Goal: Check status: Check status

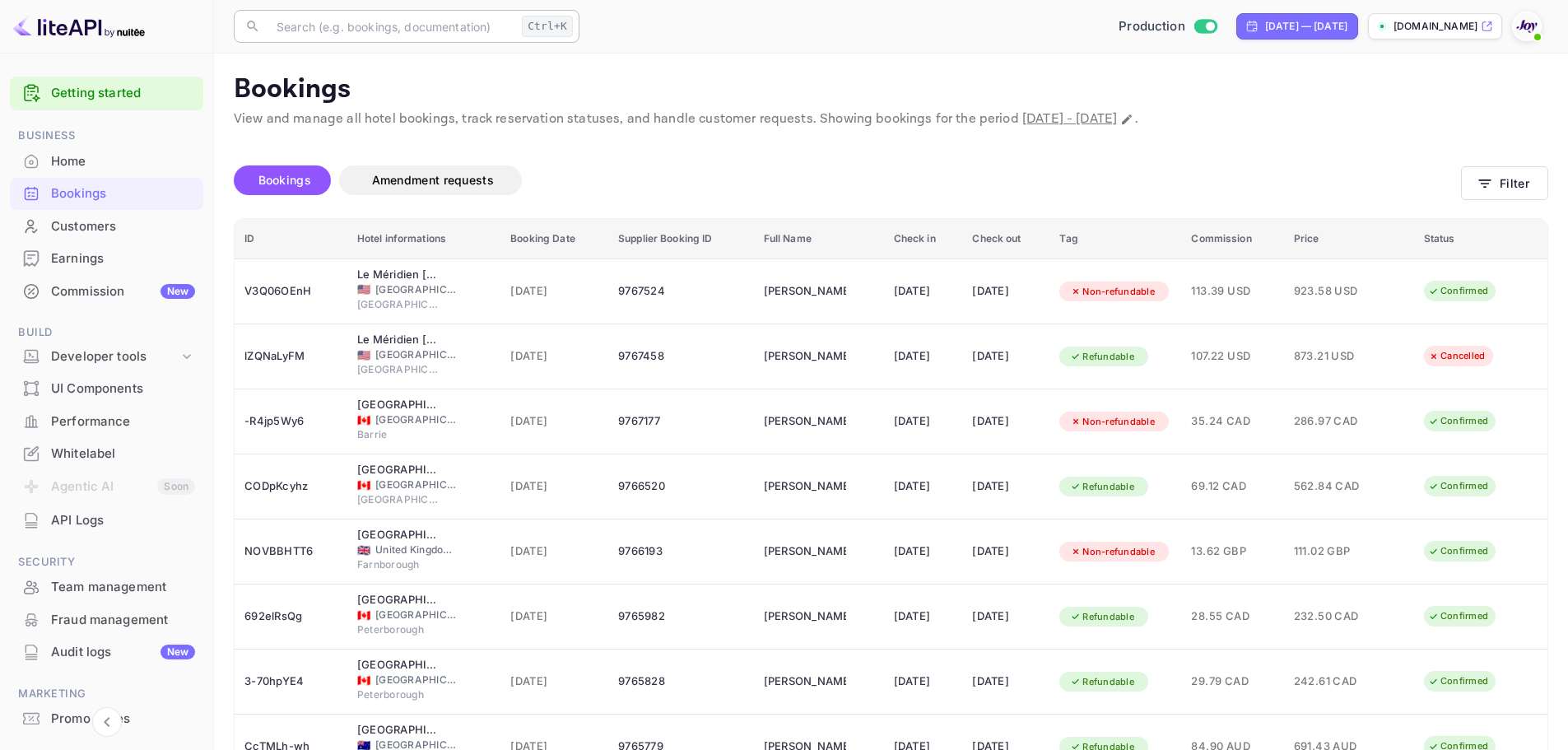
click at [410, 21] on input "text" at bounding box center [390, 26] width 249 height 33
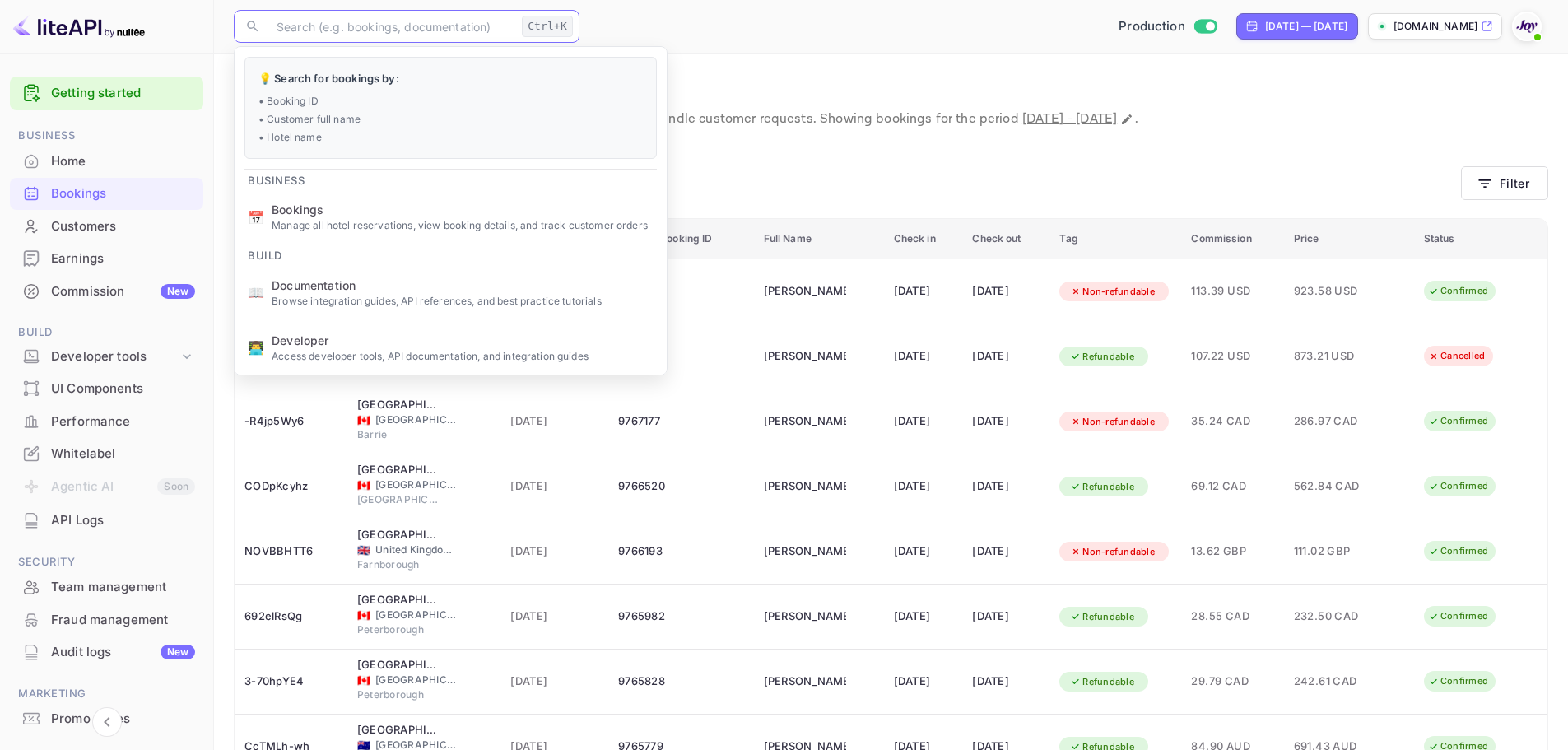
paste input "9192968"
type input "9192968"
click at [1127, 72] on main "Bookings View and manage all hotel bookings, track reservation statuses, and ha…" at bounding box center [891, 515] width 1354 height 925
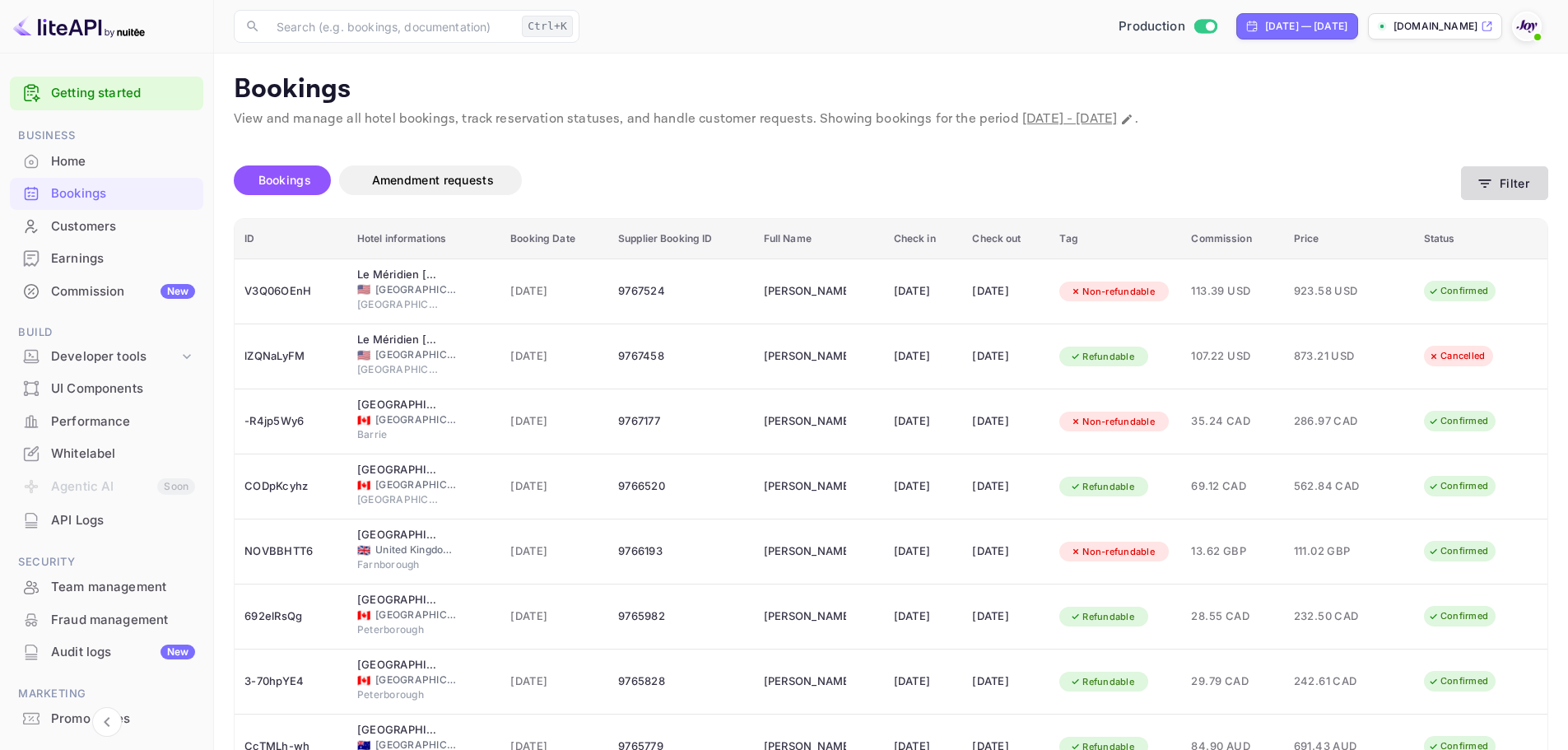
click at [1505, 177] on button "Filter" at bounding box center [1503, 182] width 87 height 34
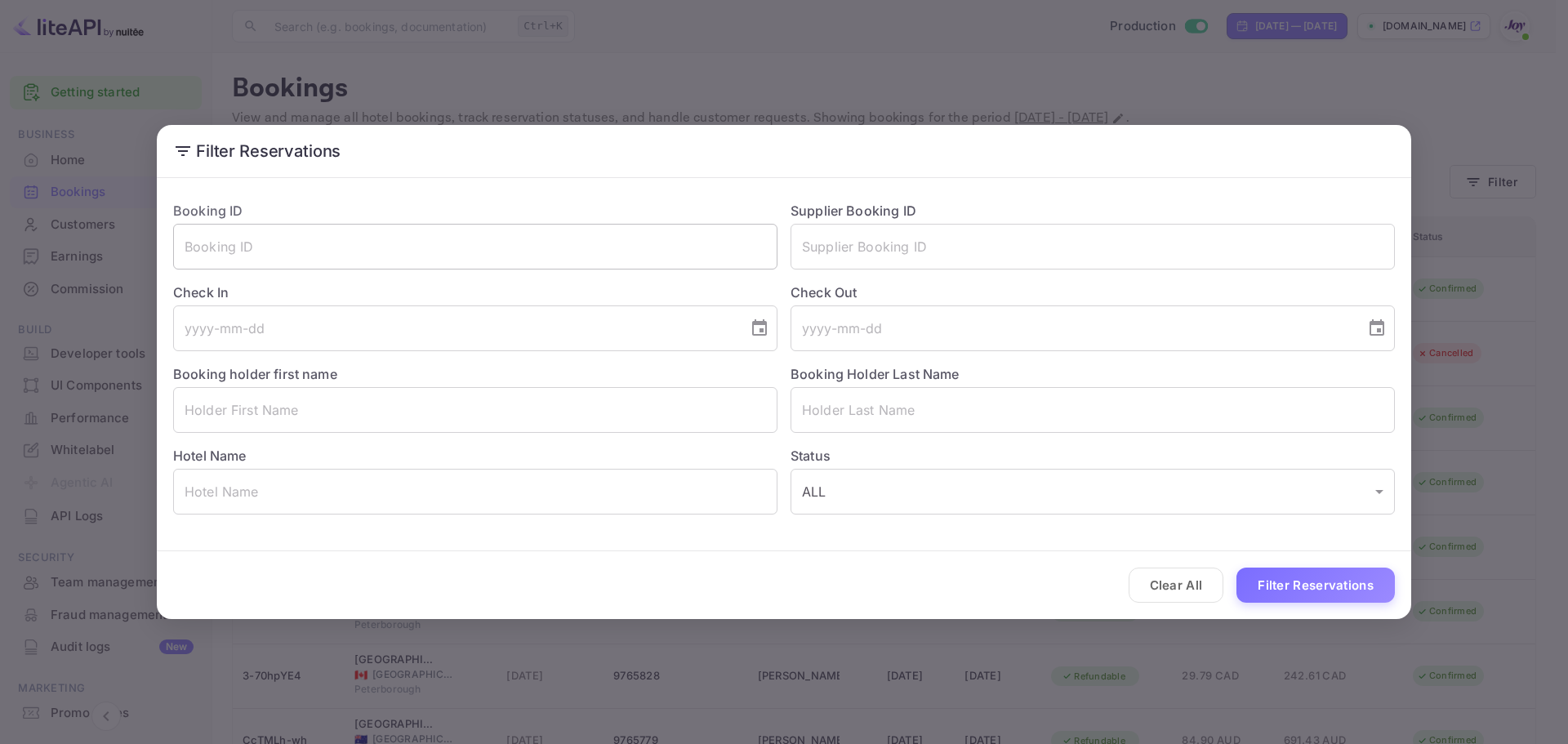
click at [375, 250] on input "text" at bounding box center [475, 247] width 604 height 46
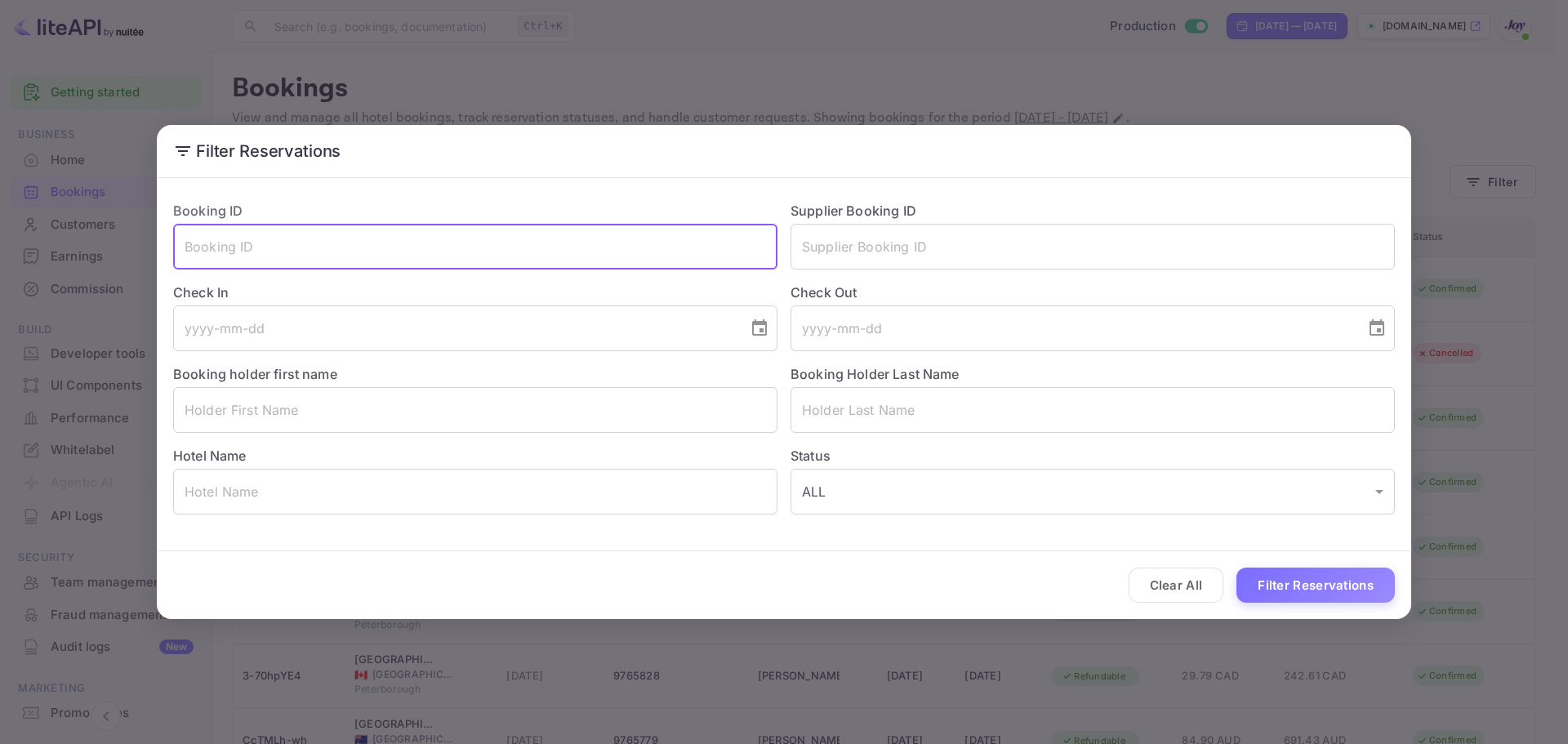
paste input "9192968"
type input "9192968"
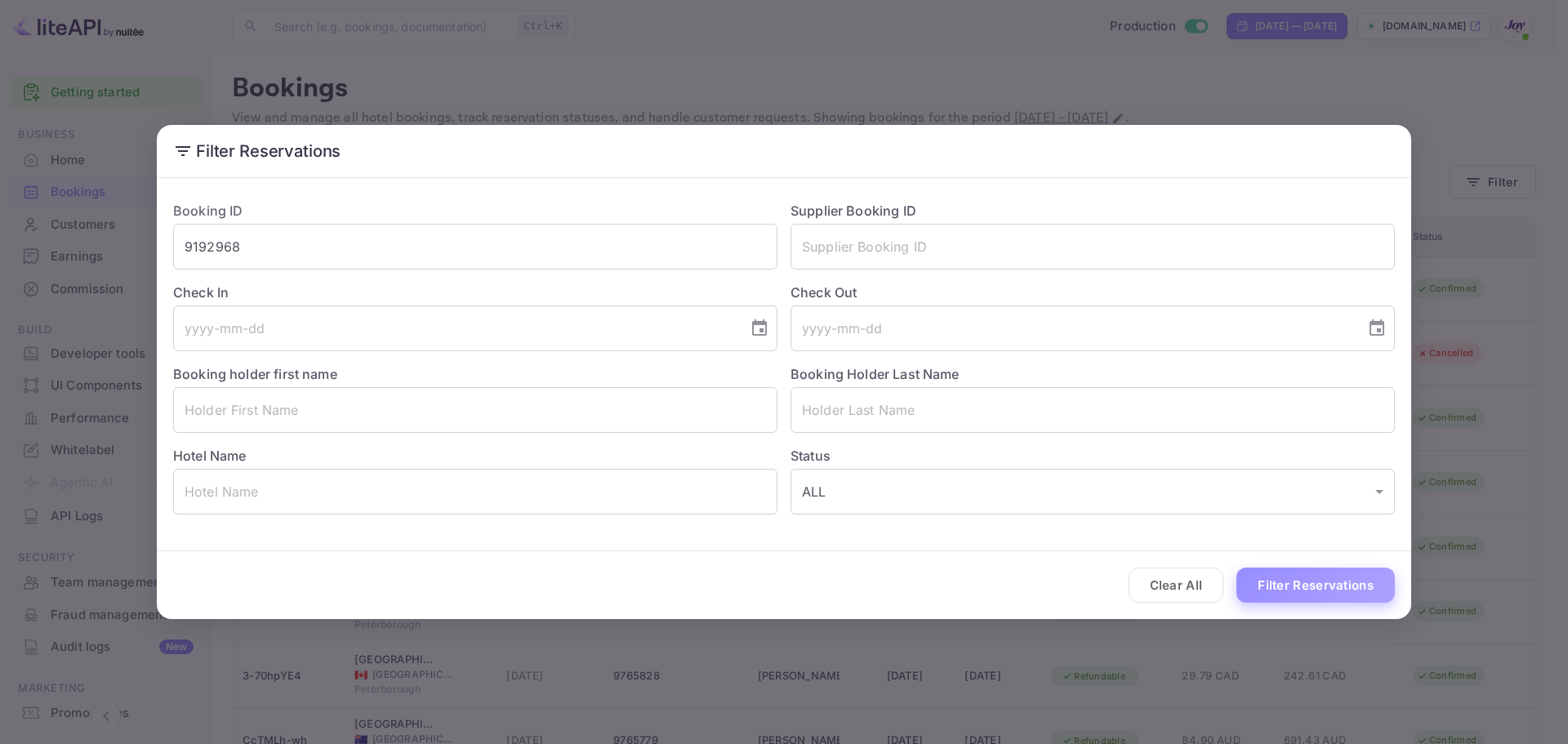
click at [1349, 590] on button "Filter Reservations" at bounding box center [1315, 584] width 159 height 35
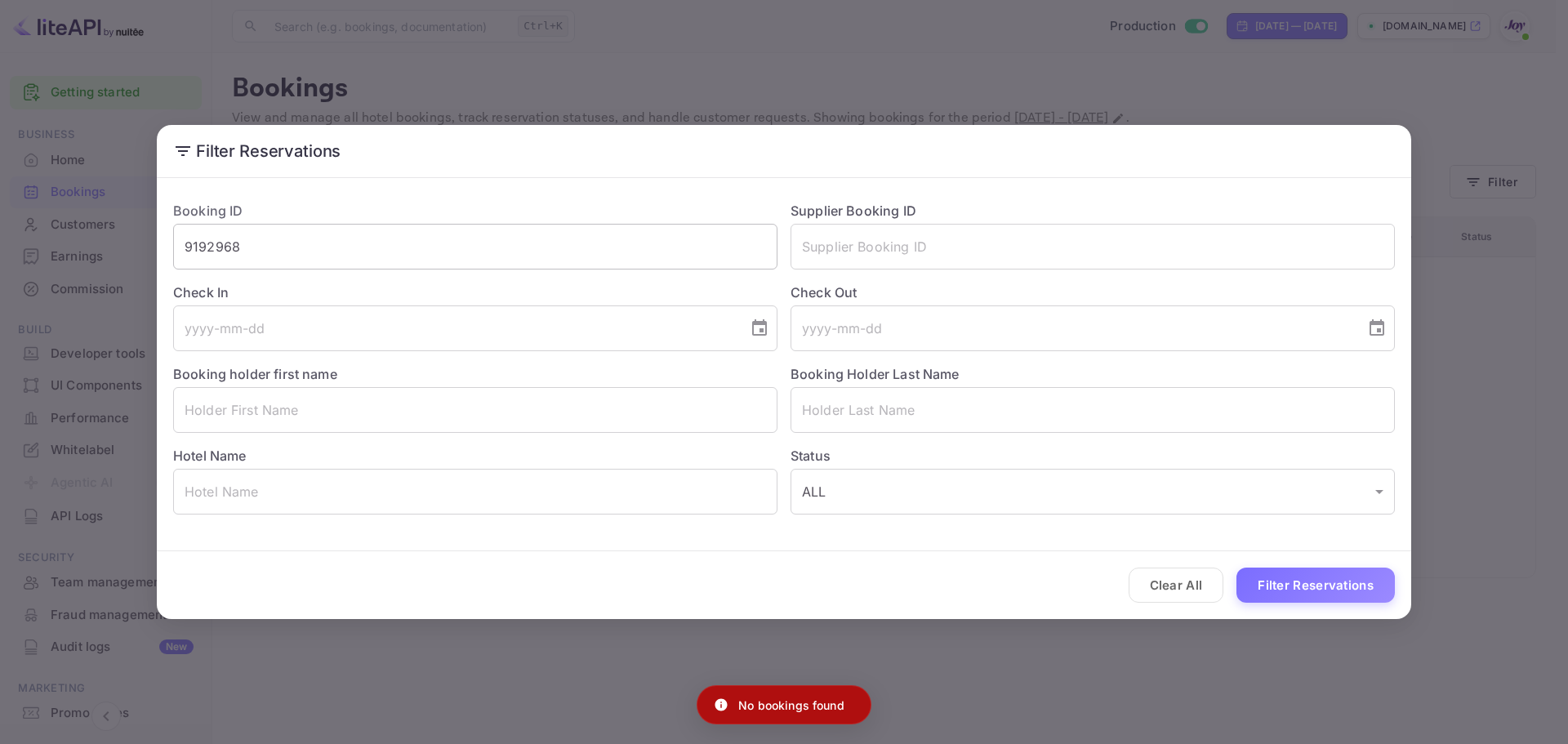
click at [481, 251] on input "9192968" at bounding box center [475, 247] width 604 height 46
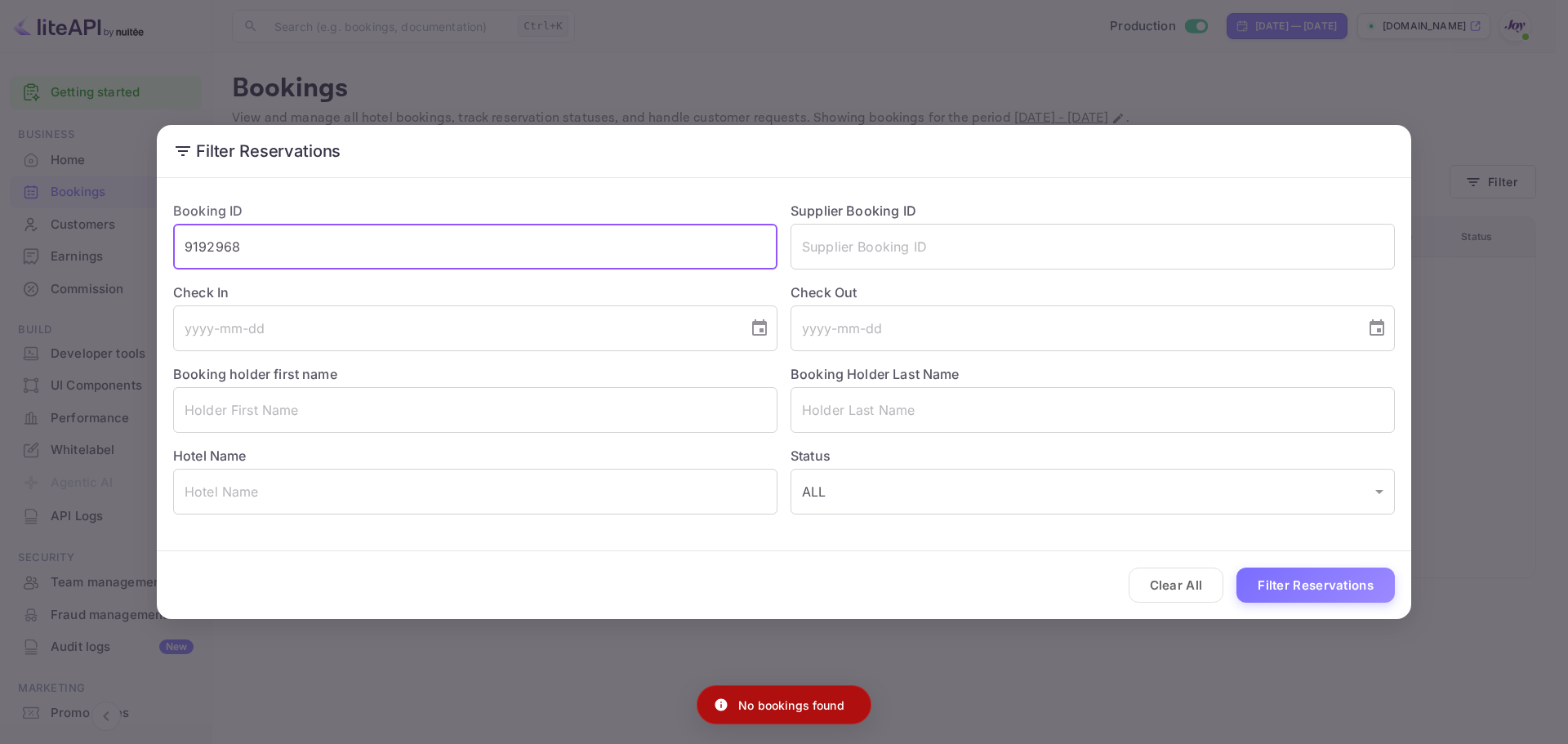
click at [481, 251] on input "9192968" at bounding box center [475, 247] width 604 height 46
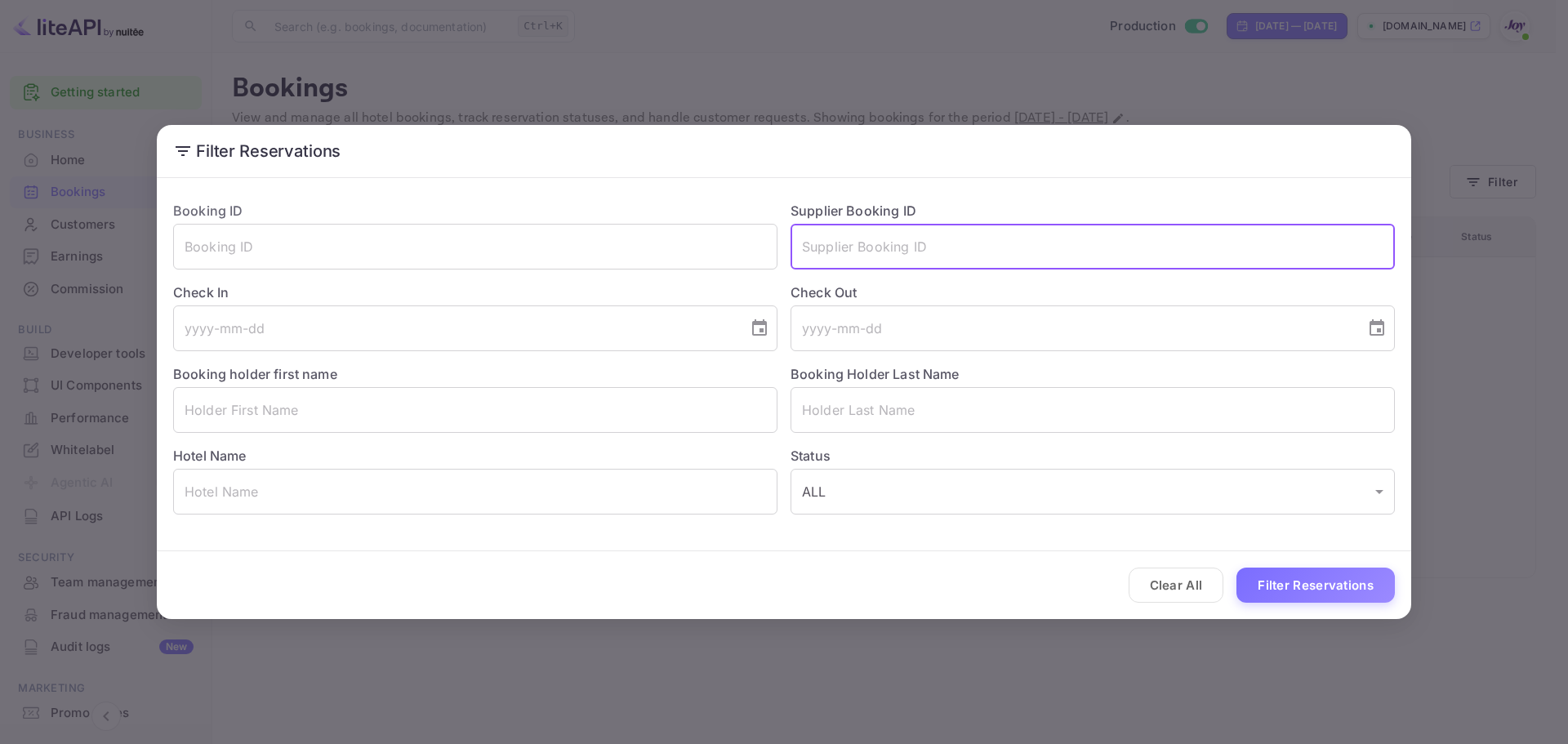
paste input "9192968"
type input "9192968"
click at [1309, 594] on button "Filter Reservations" at bounding box center [1315, 584] width 159 height 35
click at [931, 257] on input "9192968" at bounding box center [1093, 247] width 604 height 46
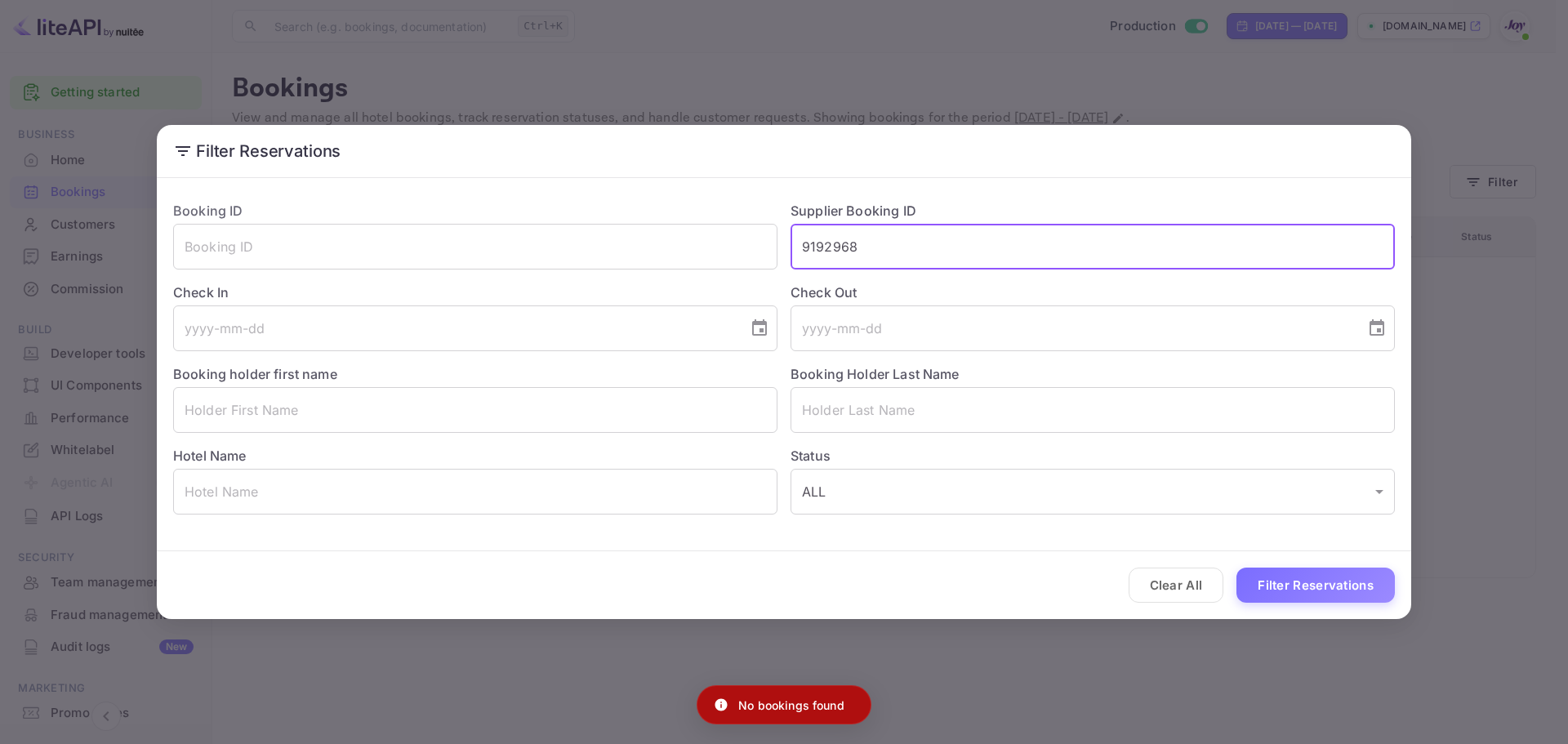
click at [931, 257] on input "9192968" at bounding box center [1093, 247] width 604 height 46
click at [1058, 229] on input "text" at bounding box center [1093, 247] width 604 height 46
click at [1043, 208] on div "Supplier Booking ID ​" at bounding box center [1086, 229] width 617 height 82
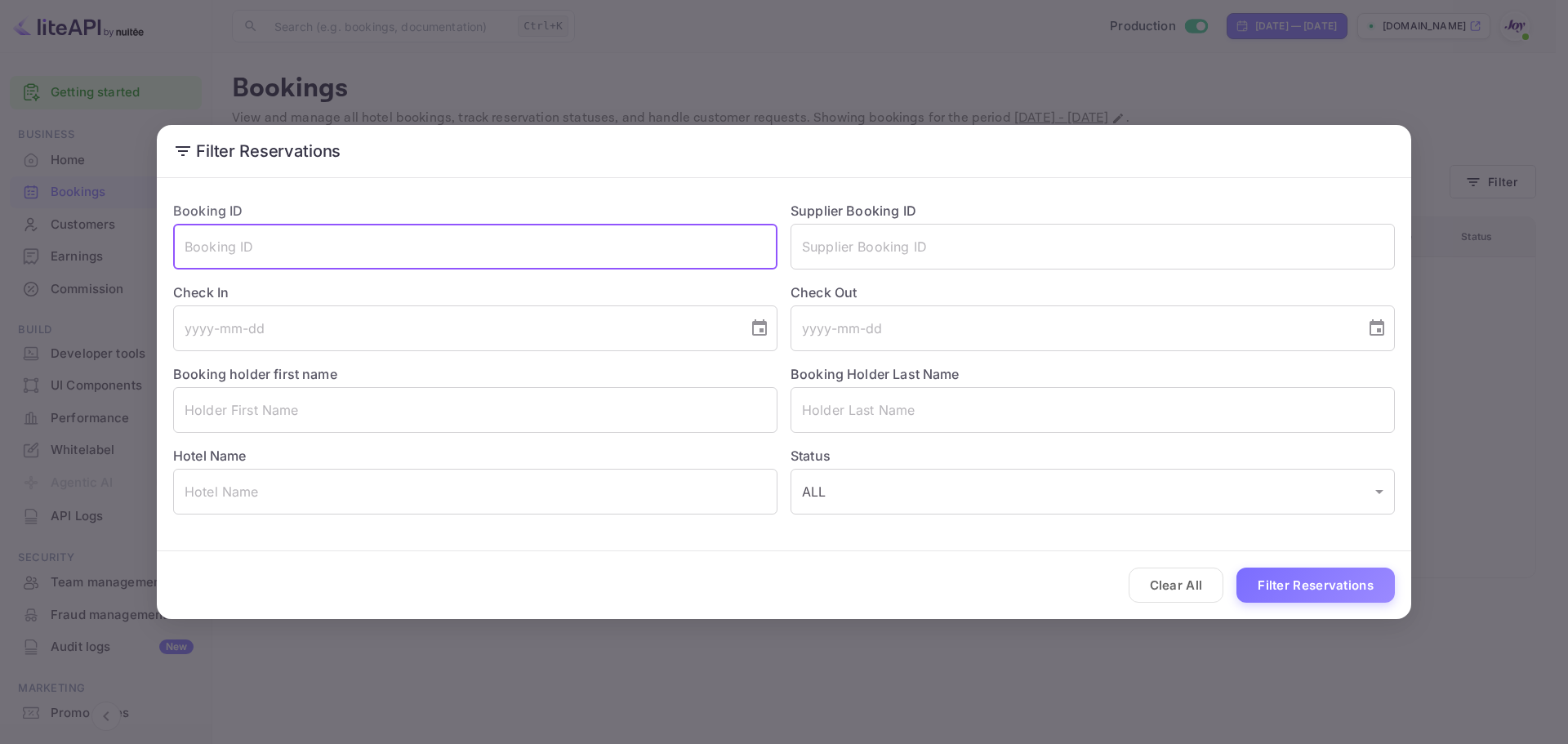
click at [421, 238] on input "text" at bounding box center [475, 247] width 604 height 46
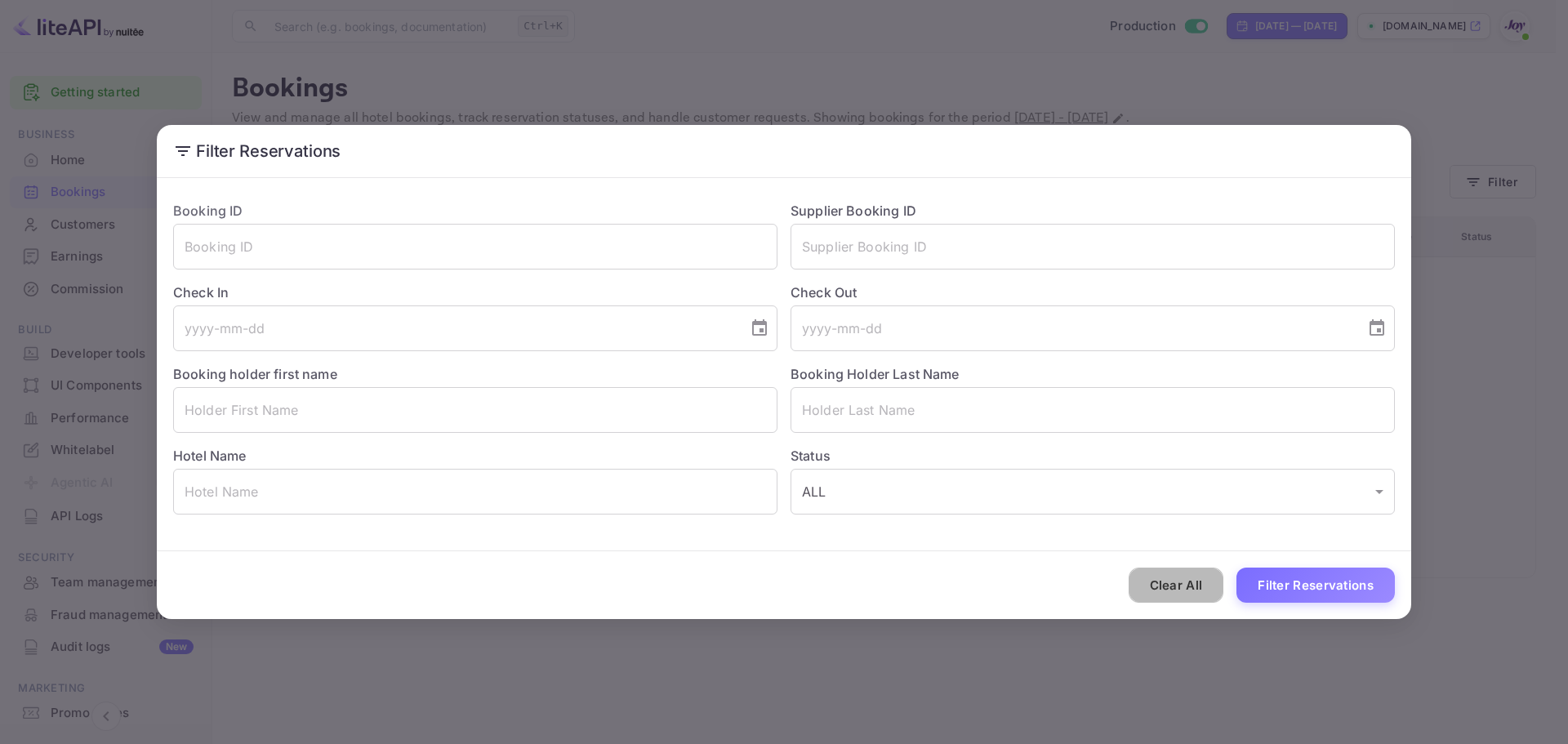
click at [1157, 590] on button "Clear All" at bounding box center [1176, 584] width 96 height 35
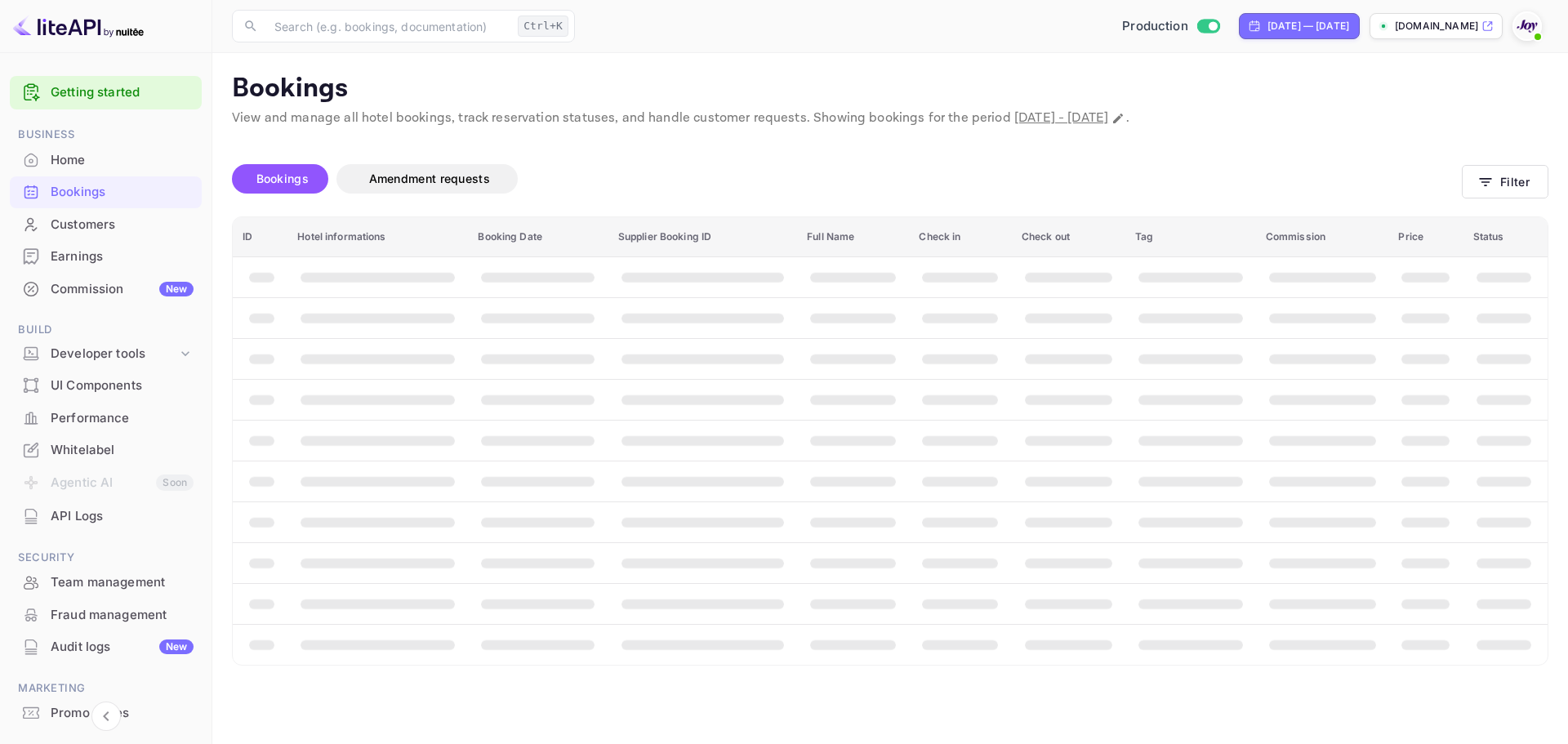
click at [997, 671] on main "Bookings View and manage all hotel bookings, track reservation statuses, and ha…" at bounding box center [890, 398] width 1355 height 690
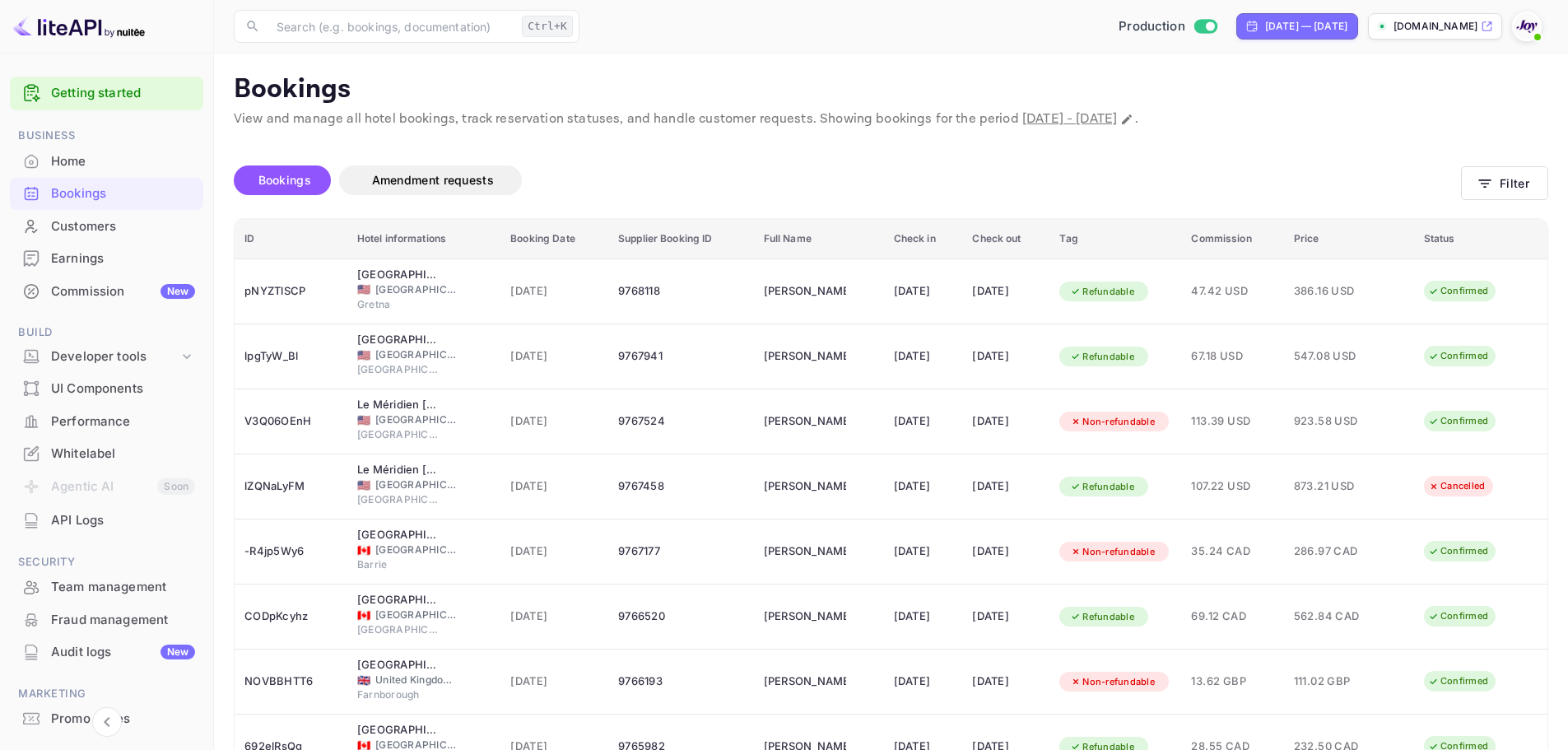
click at [135, 443] on div "Whitelabel" at bounding box center [106, 453] width 194 height 32
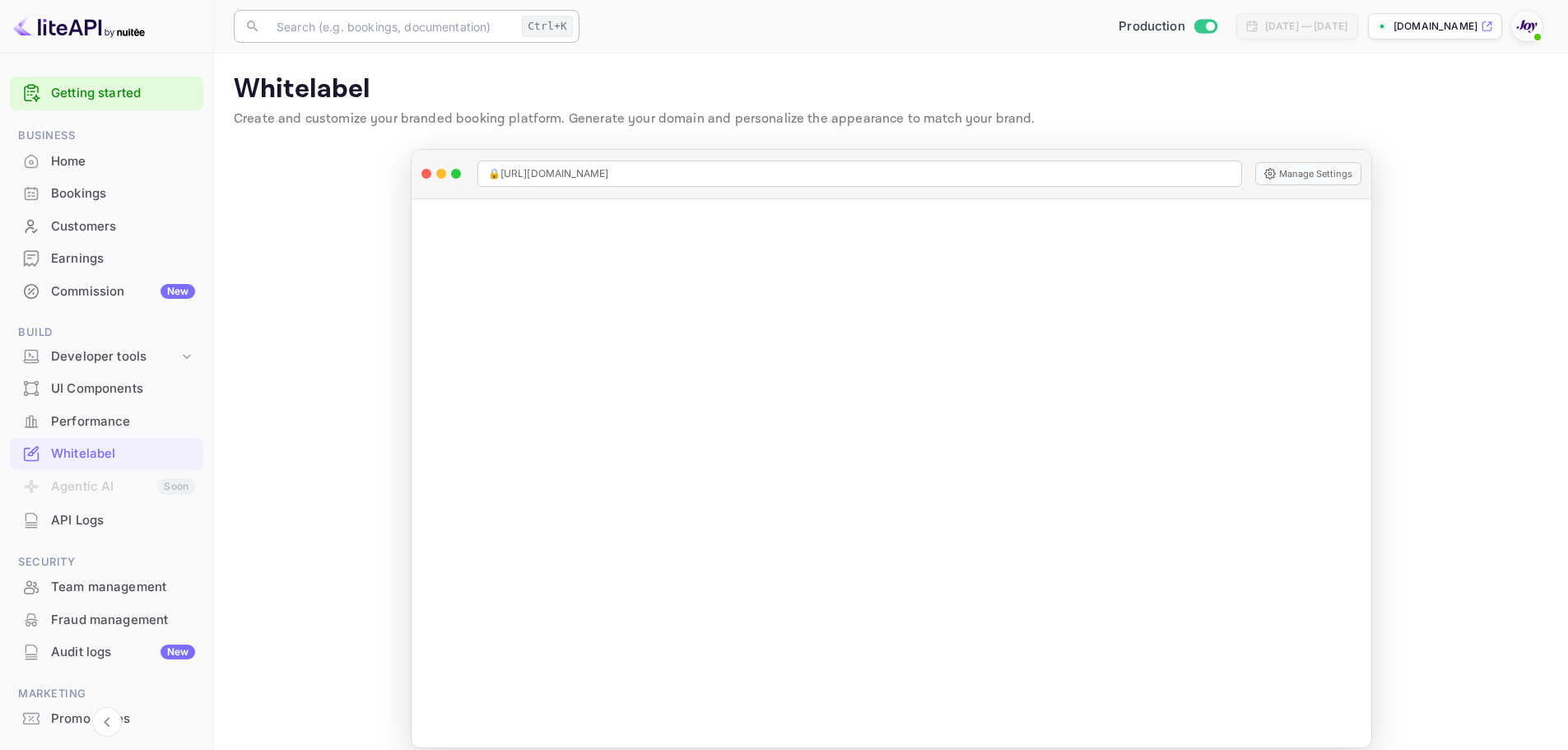
click at [372, 24] on input "text" at bounding box center [390, 26] width 249 height 33
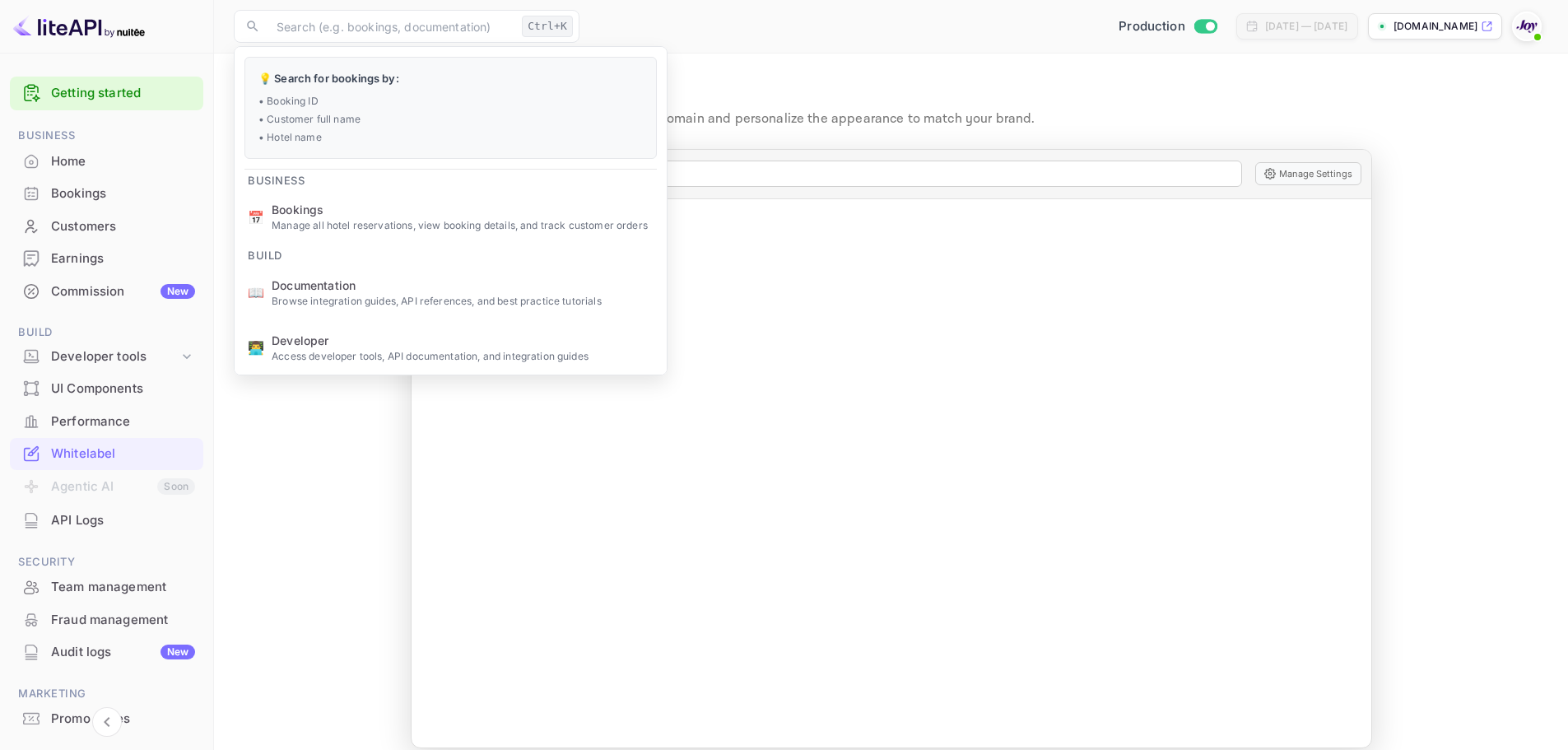
click at [316, 261] on ul "💡 Search for bookings by: • Booking ID • Customer full name • Hotel name Busine…" at bounding box center [451, 296] width 432 height 497
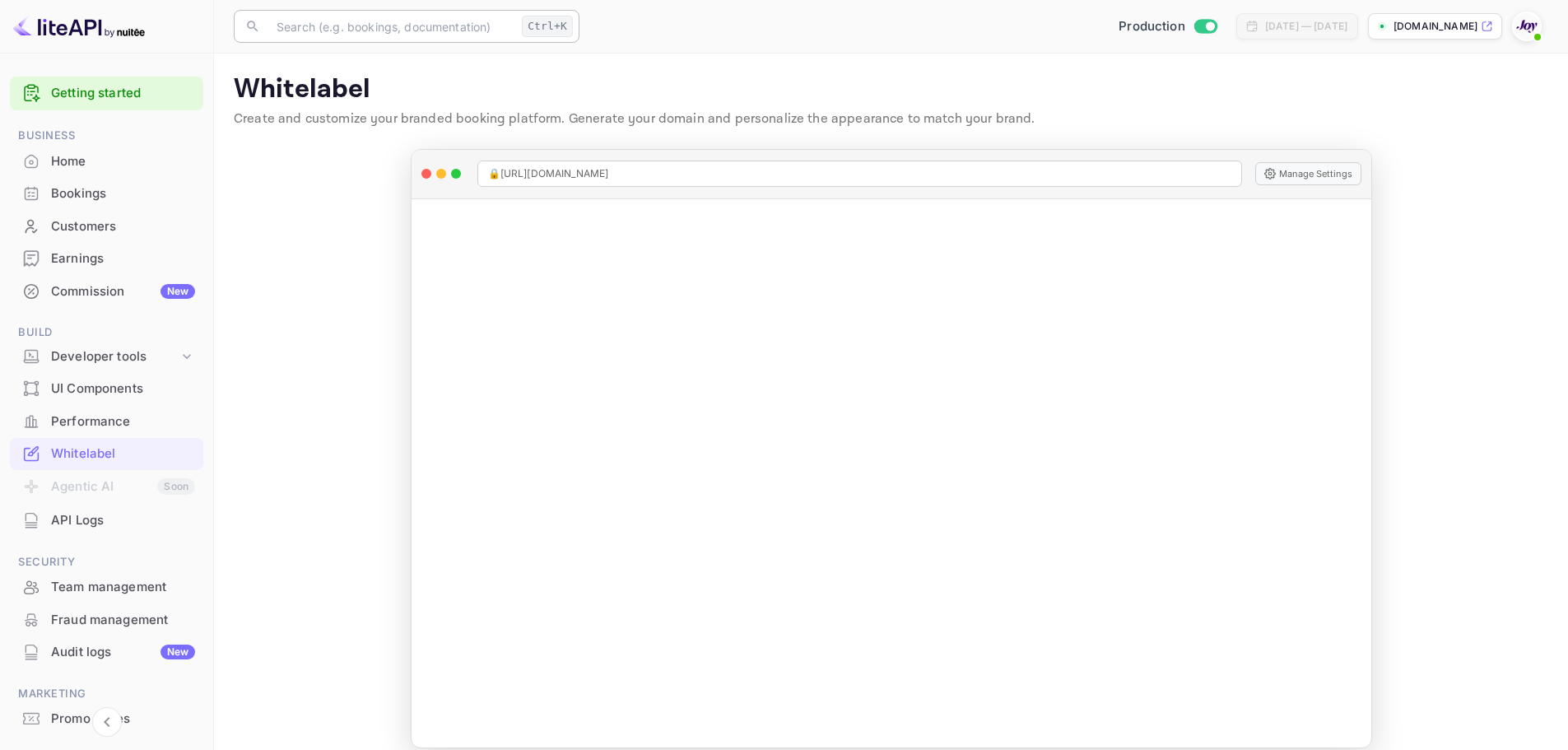
click at [341, 22] on input "text" at bounding box center [390, 26] width 249 height 33
click at [352, 14] on input "text" at bounding box center [390, 26] width 249 height 33
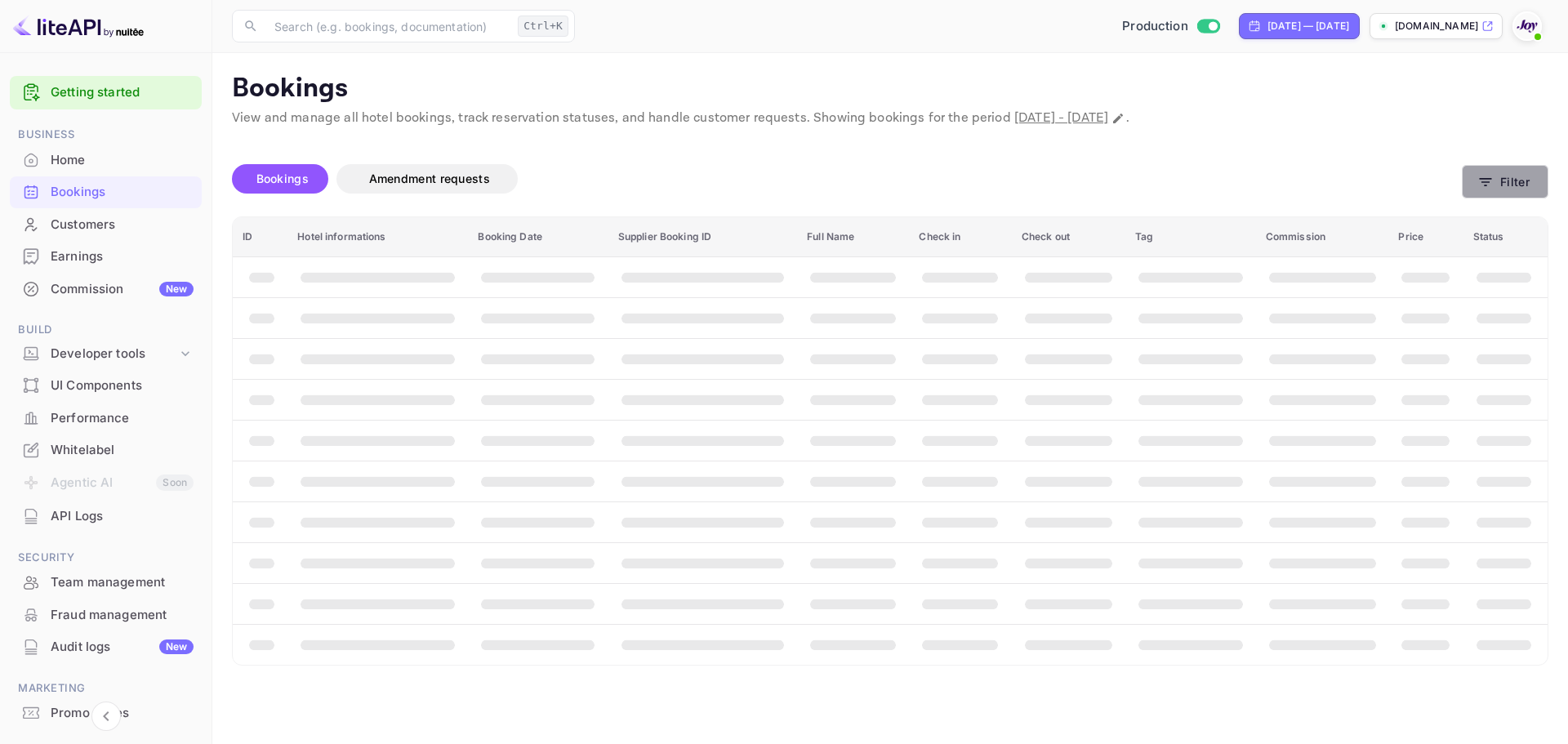
click at [1501, 192] on button "Filter" at bounding box center [1505, 181] width 86 height 33
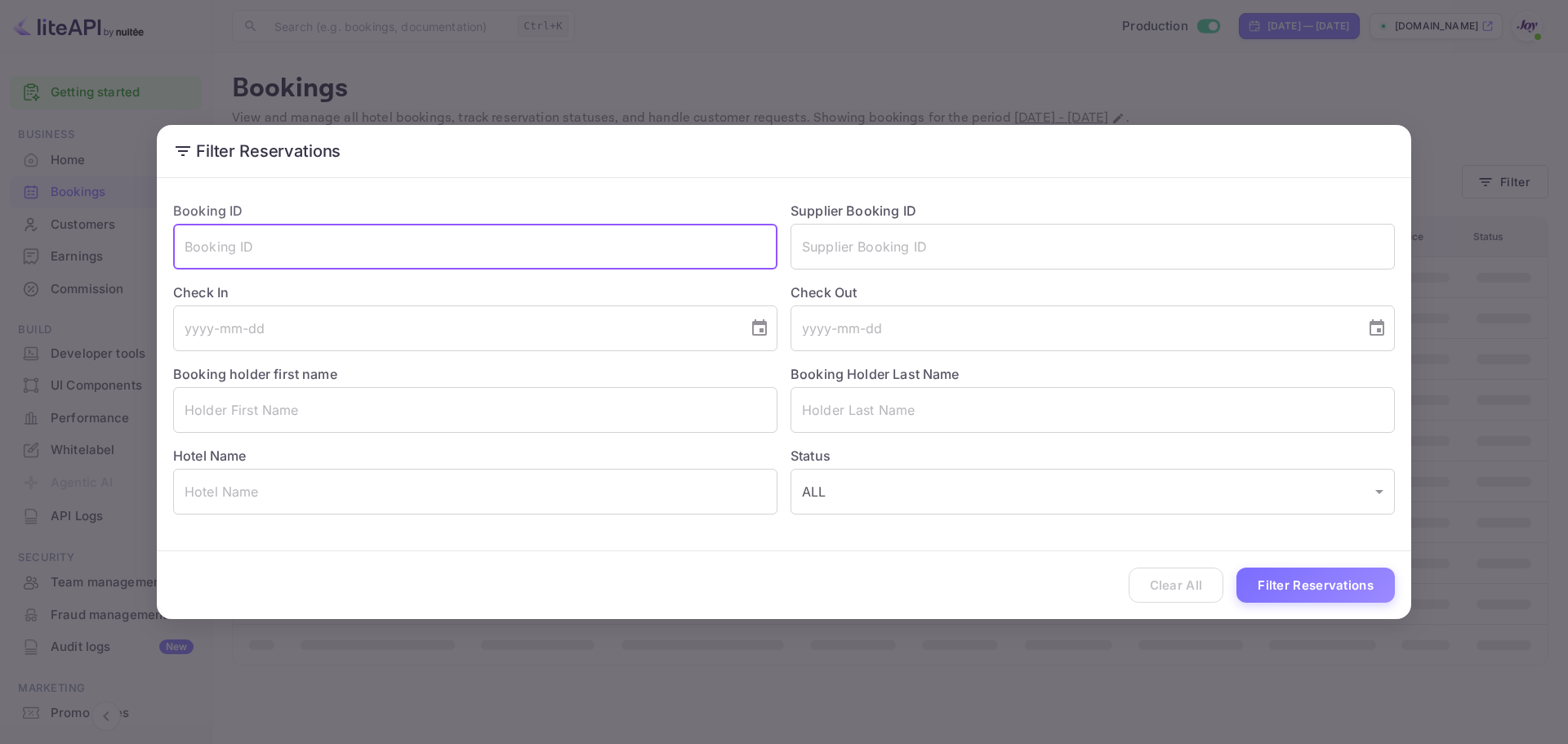
click at [662, 258] on input "text" at bounding box center [475, 247] width 604 height 46
paste input "9192968"
type input "9192968"
click at [1301, 590] on button "Filter Reservations" at bounding box center [1315, 584] width 159 height 35
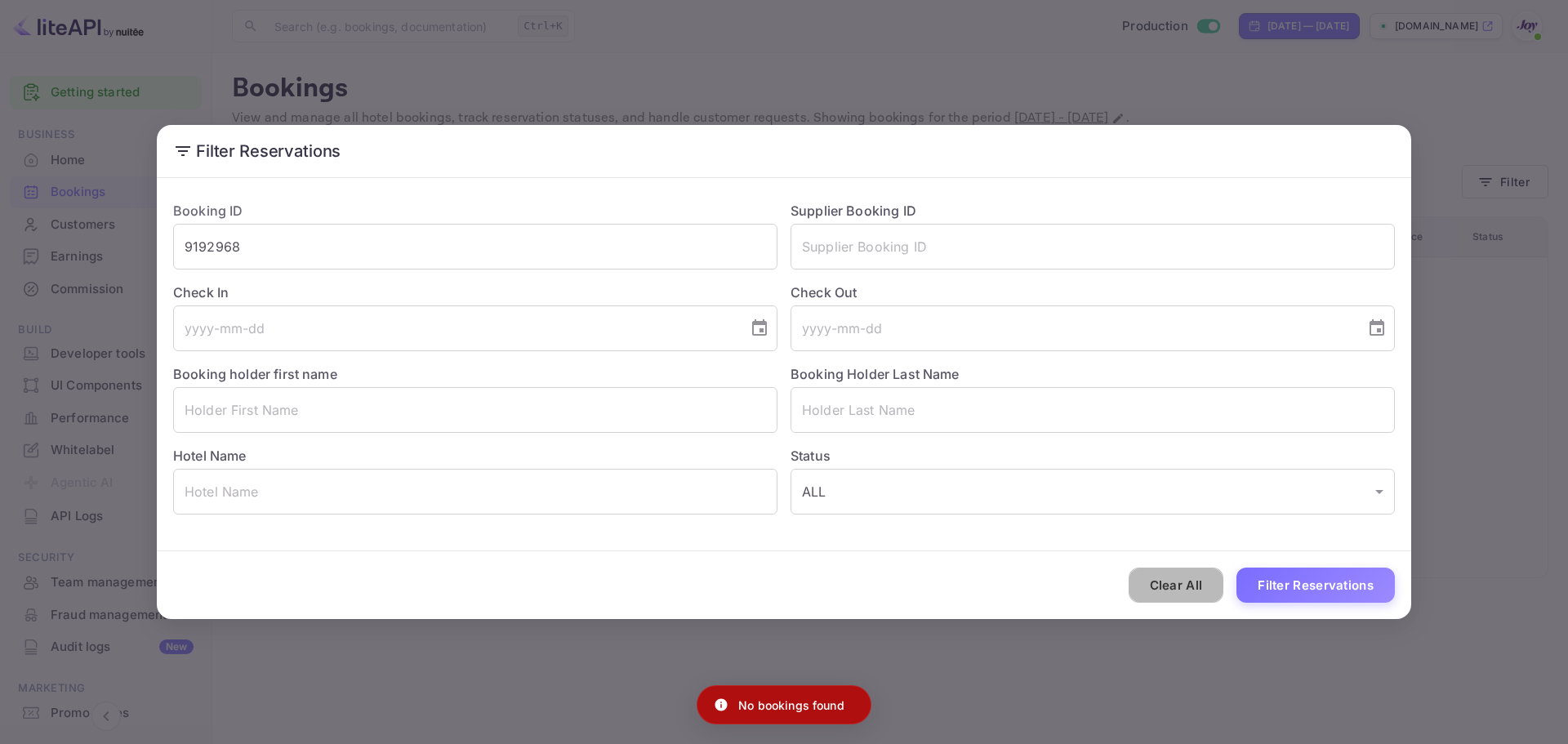
click at [1178, 594] on button "Clear All" at bounding box center [1176, 584] width 96 height 35
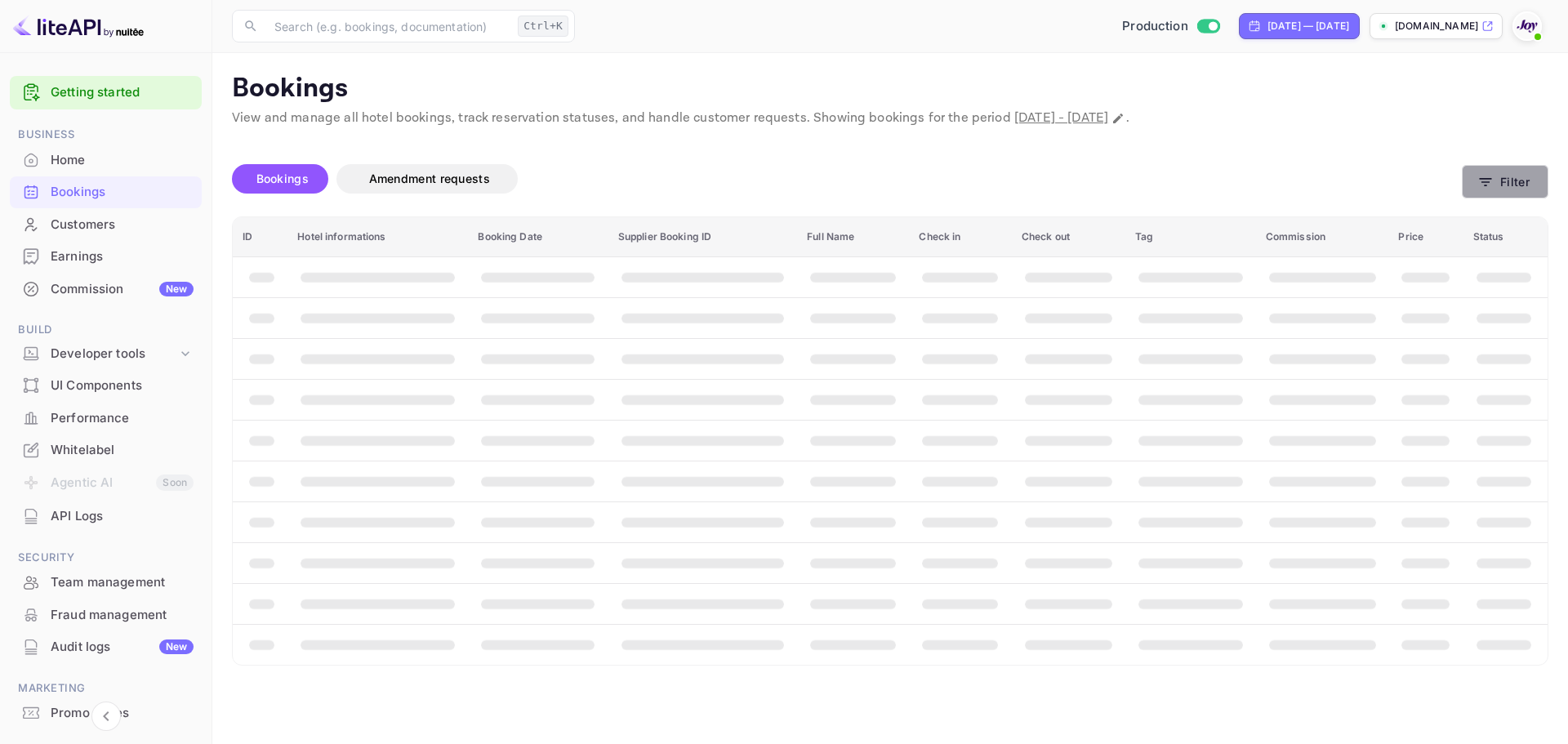
click at [1504, 191] on button "Filter" at bounding box center [1505, 181] width 86 height 33
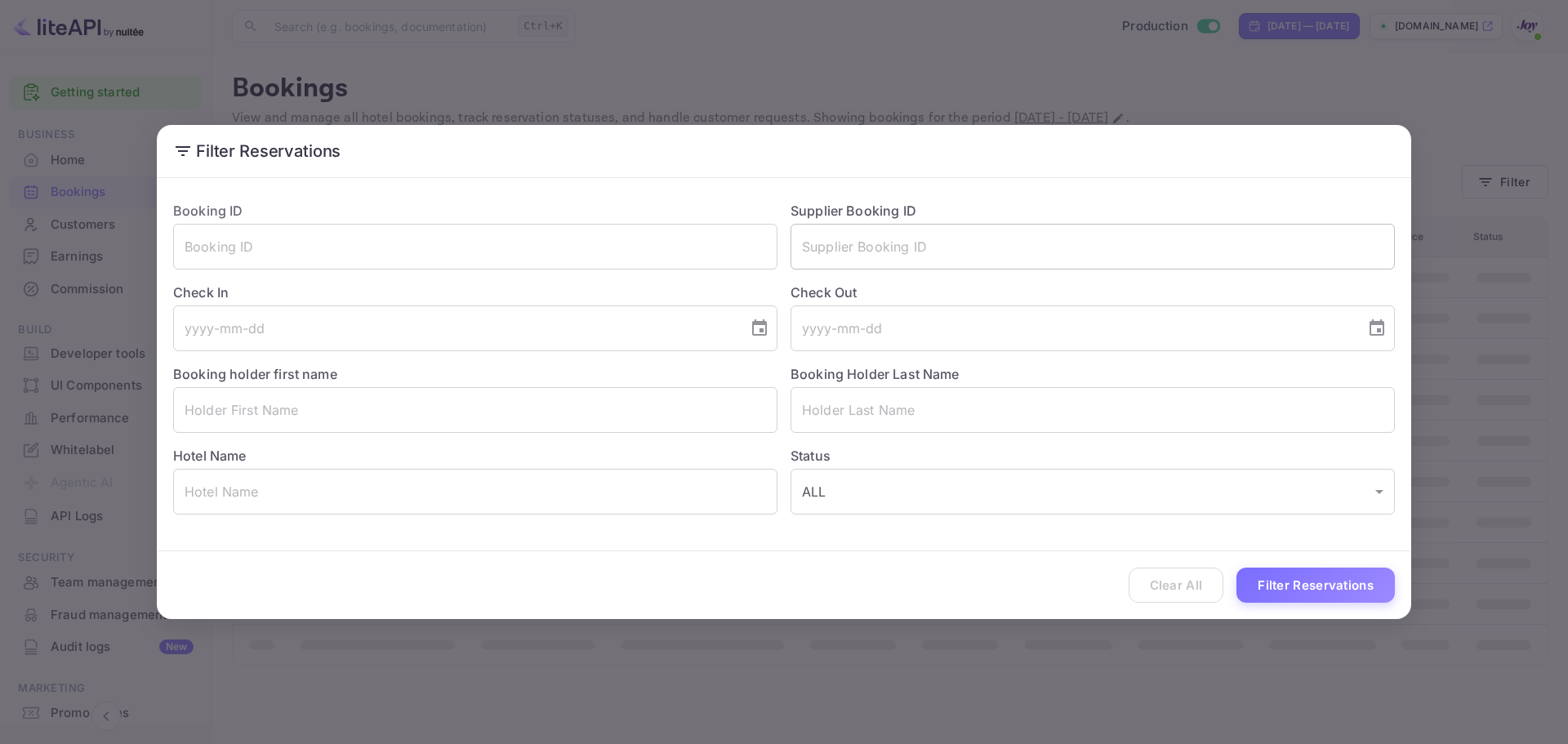
click at [906, 229] on input "text" at bounding box center [1093, 247] width 604 height 46
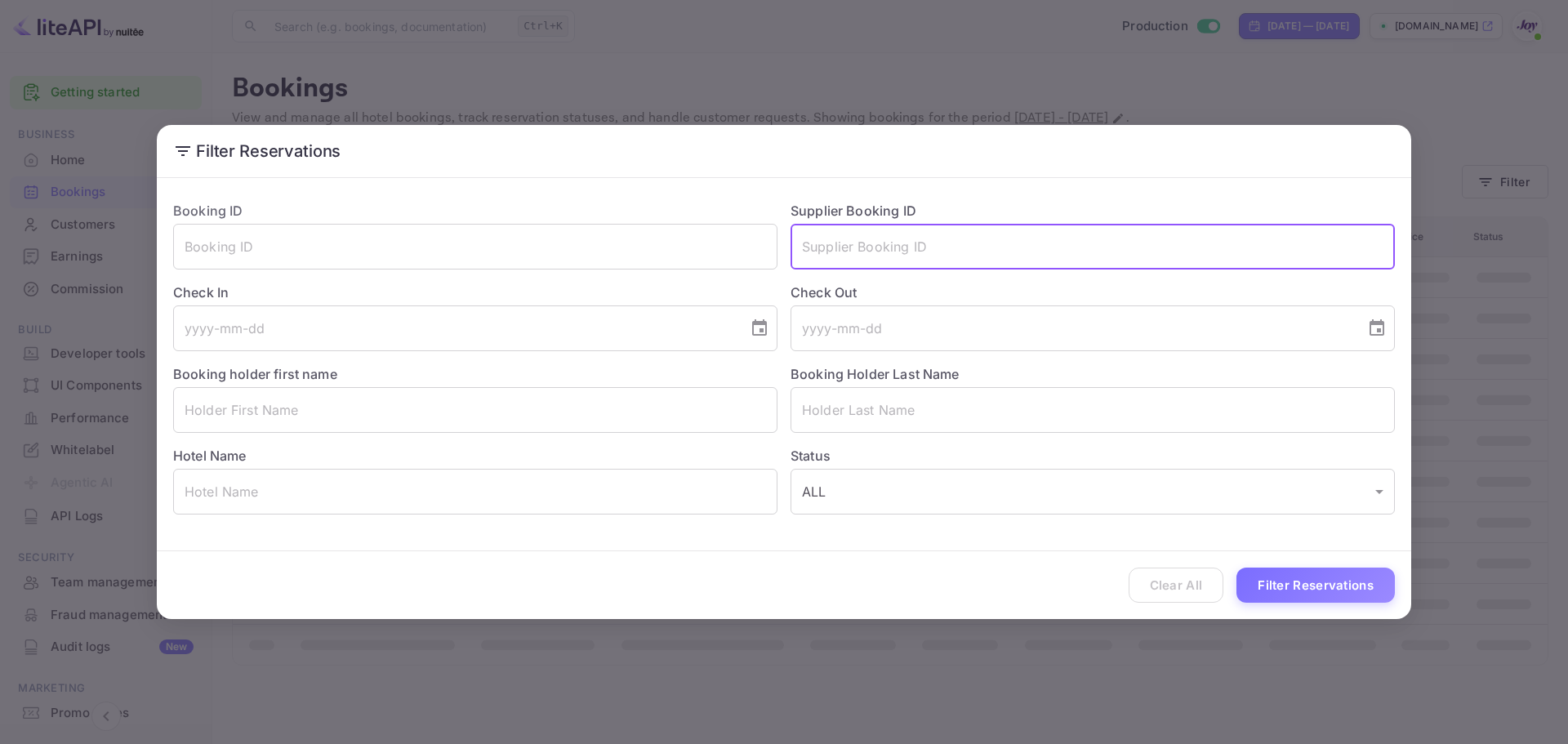
paste input "9192968"
type input "9192968"
click at [1236, 567] on button "Filter Reservations" at bounding box center [1315, 584] width 159 height 35
click at [1169, 718] on div "Filter Reservations Booking ID ​ Supplier Booking ID 9192968 ​ Check In ​ Check…" at bounding box center [784, 372] width 1568 height 744
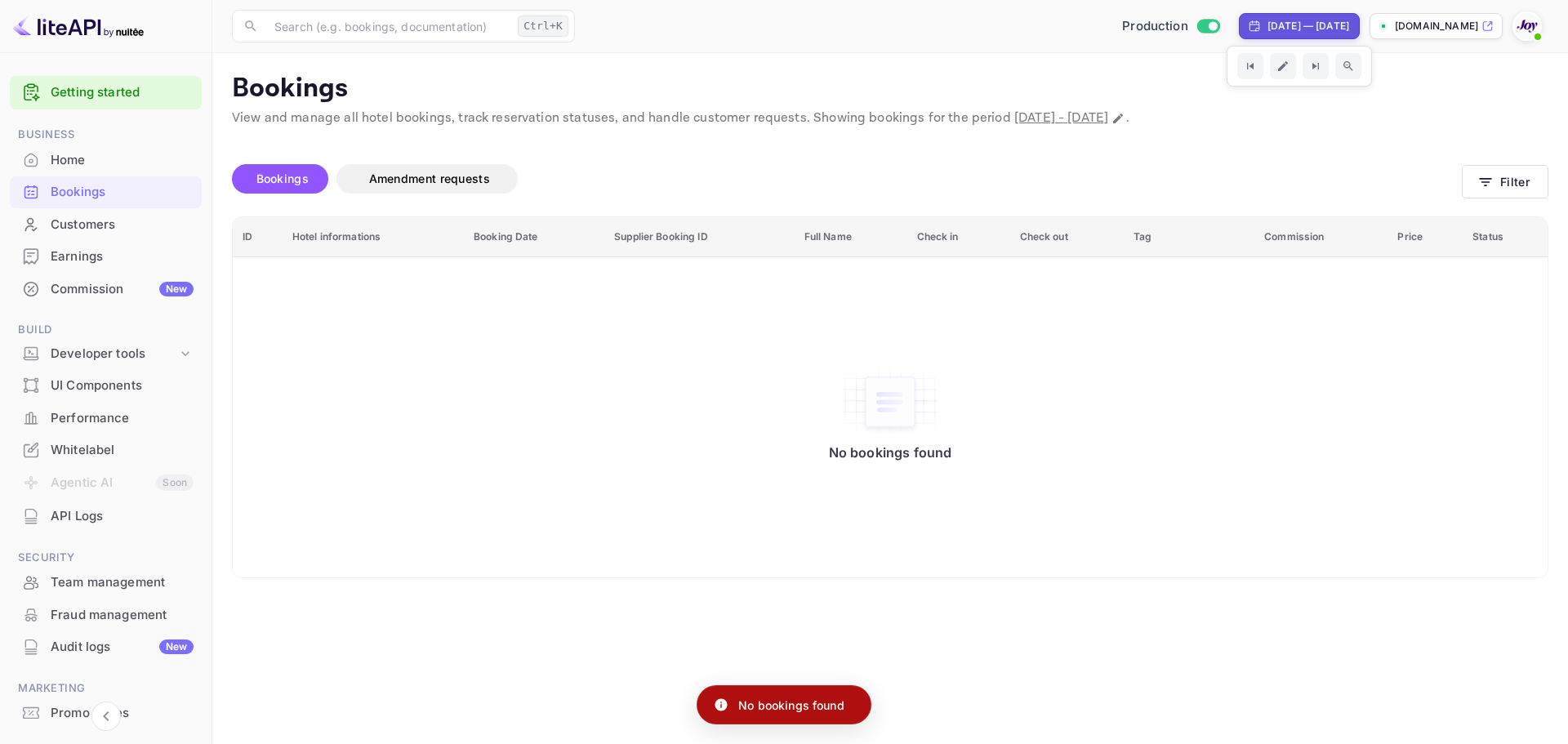
click at [1268, 32] on div "[DATE] — [DATE]" at bounding box center [1309, 26] width 82 height 15
select select "8"
select select "2025"
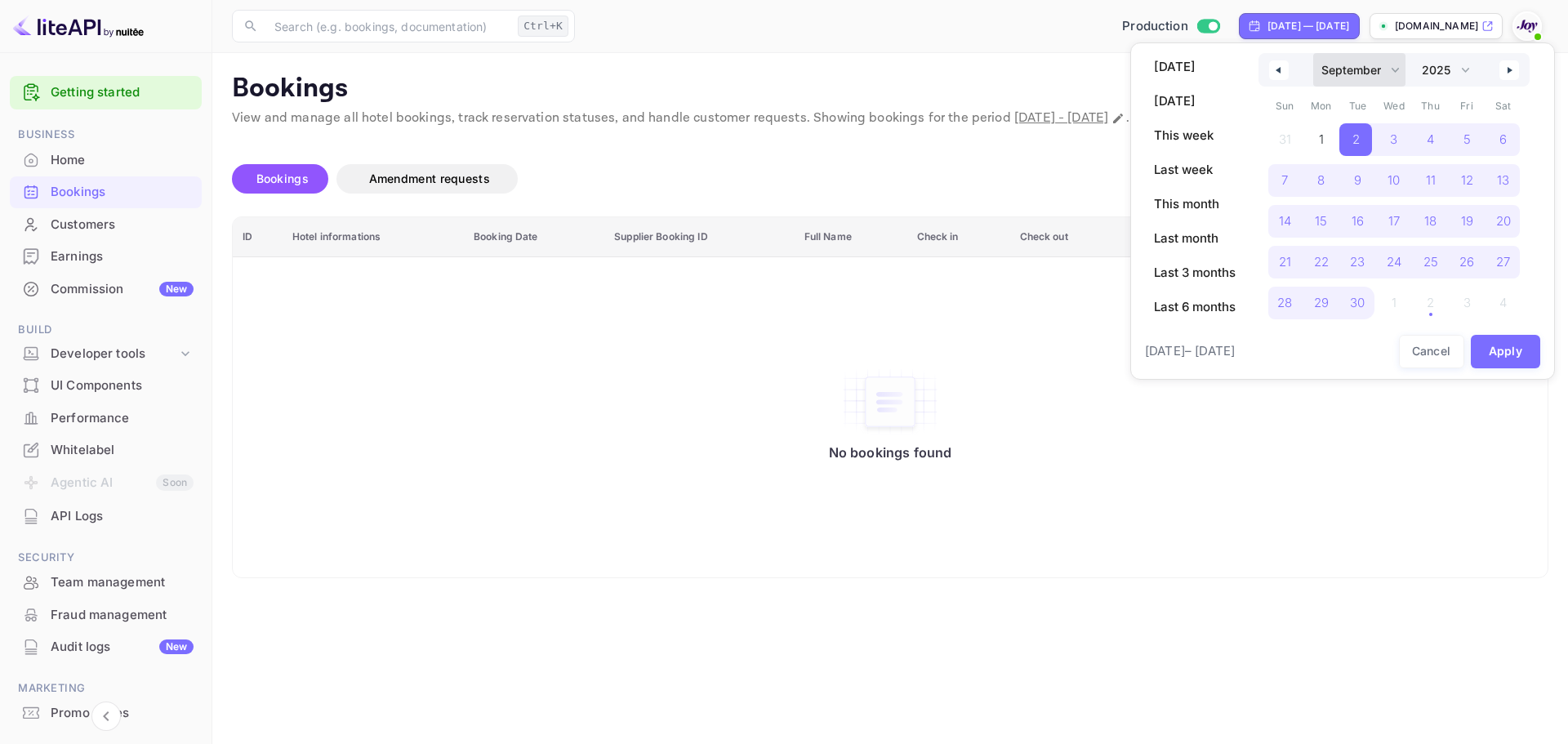
click at [1394, 71] on select "January February March April May June July August September October November De…" at bounding box center [1359, 69] width 92 height 33
select select "0"
click at [1313, 53] on select "January February March April May June July August September October November De…" at bounding box center [1359, 69] width 92 height 33
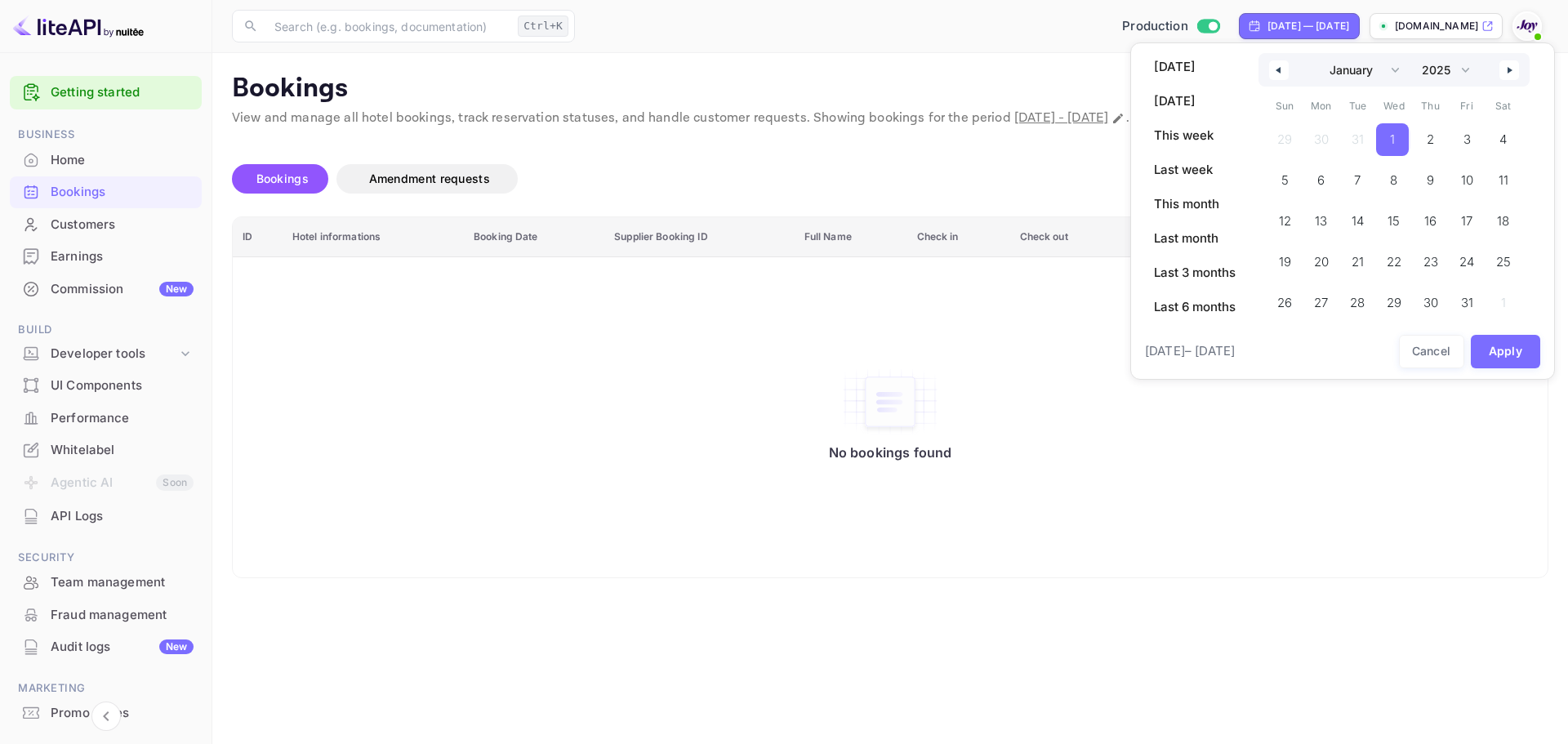
click at [1402, 134] on span "1" at bounding box center [1392, 139] width 32 height 32
click at [1470, 78] on select "2030 2029 2028 2027 2026 2025 2024 2023 2022 2021 2020 2019 2018 2017 2016 2015…" at bounding box center [1444, 69] width 62 height 33
click at [1414, 53] on select "2030 2029 2028 2027 2026 2025 2024 2023 2022 2021 2020 2019 2018 2017 2016 2015…" at bounding box center [1444, 69] width 62 height 33
click at [1422, 133] on span "1" at bounding box center [1428, 139] width 32 height 32
select select "2025"
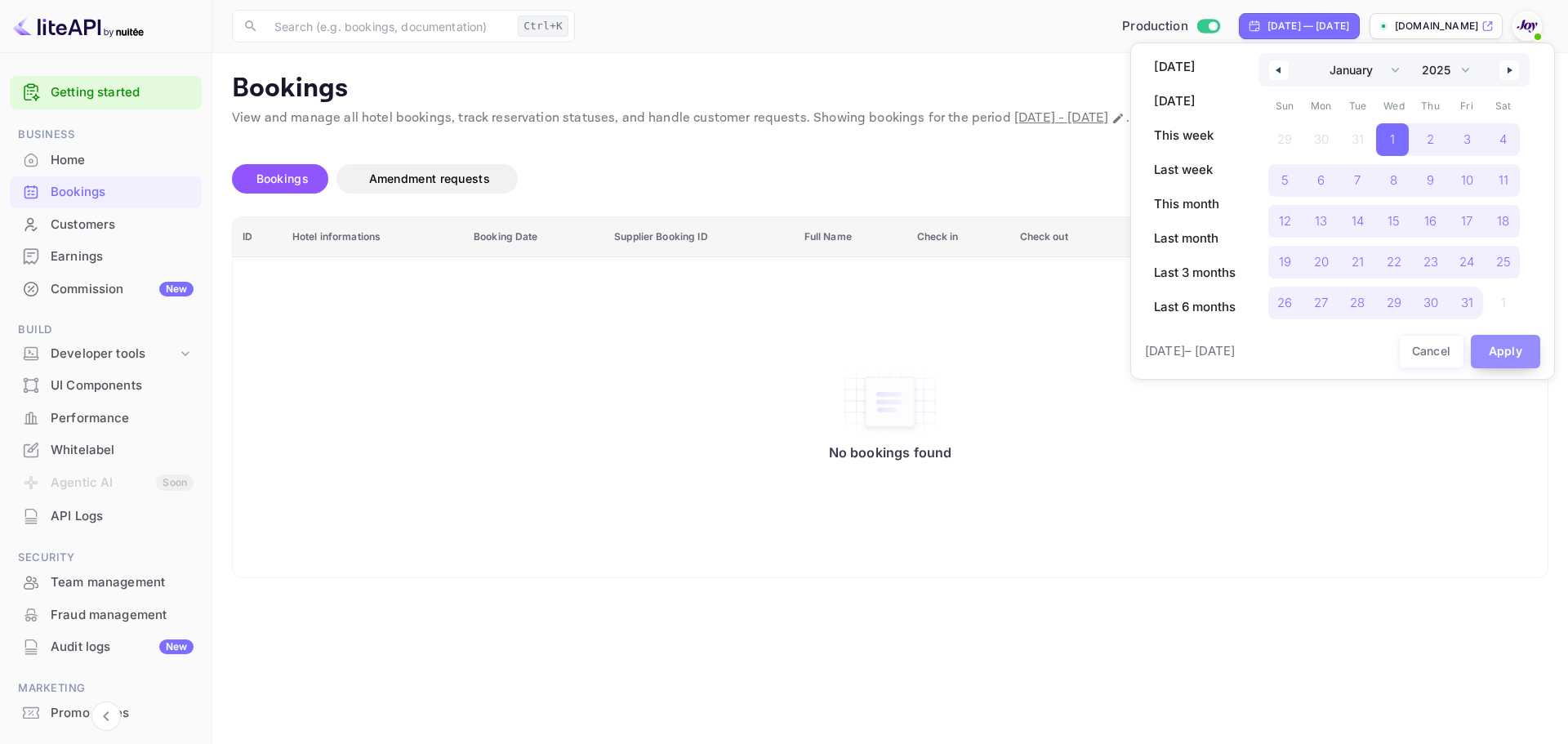
click at [1513, 363] on button "Apply" at bounding box center [1506, 351] width 70 height 33
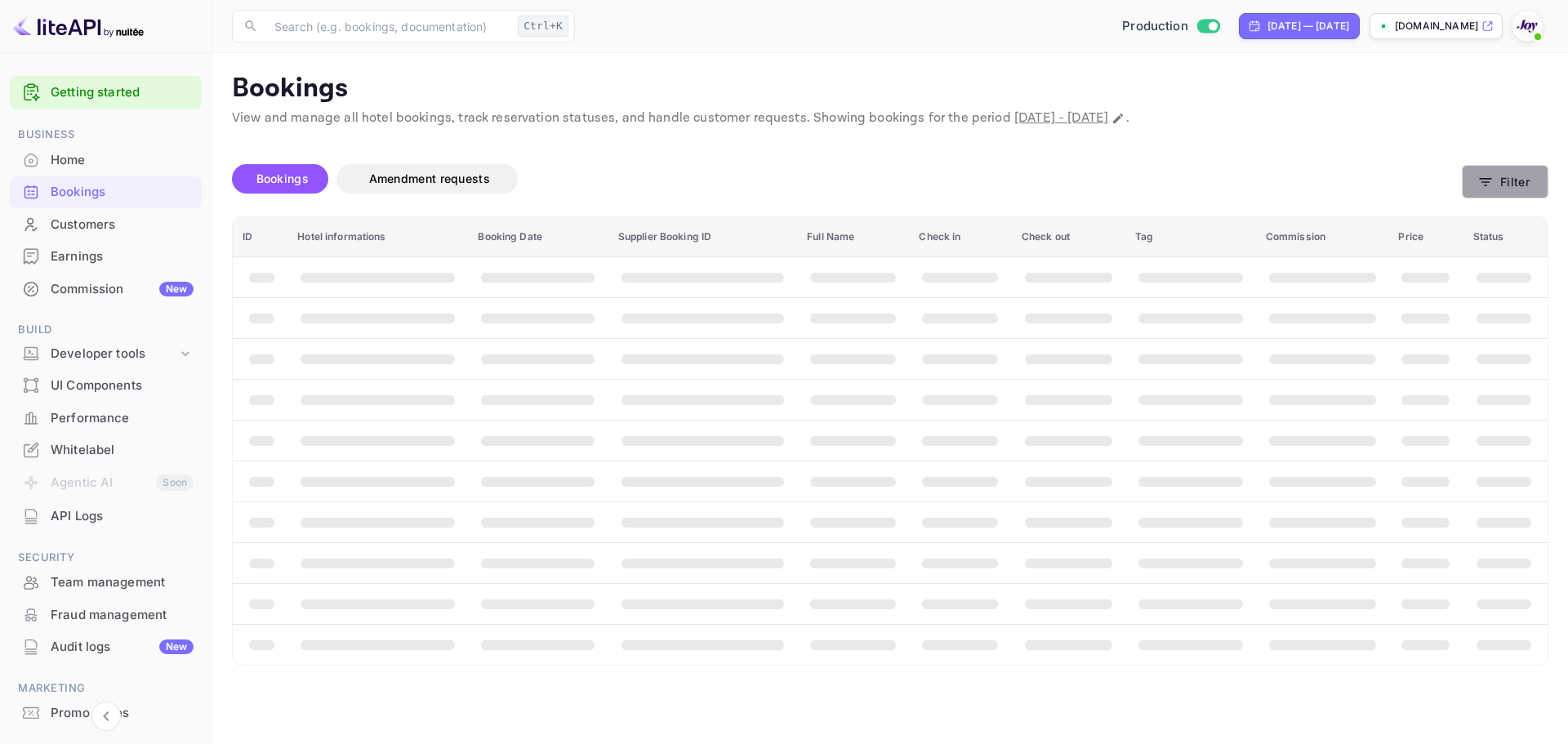
click at [1472, 178] on button "Filter" at bounding box center [1505, 181] width 86 height 33
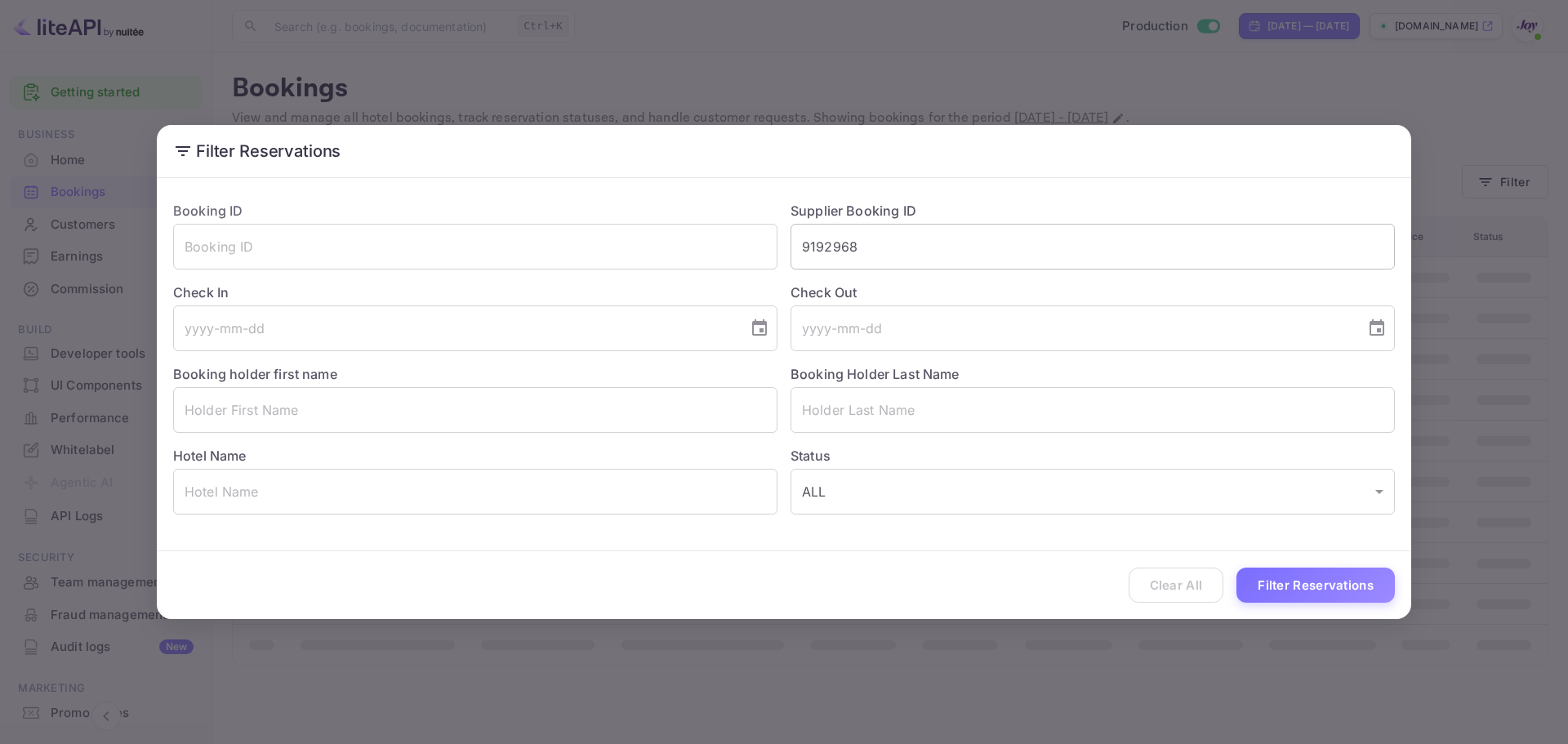
click at [976, 227] on input "9192968" at bounding box center [1093, 247] width 604 height 46
click at [1300, 574] on button "Filter Reservations" at bounding box center [1315, 584] width 159 height 35
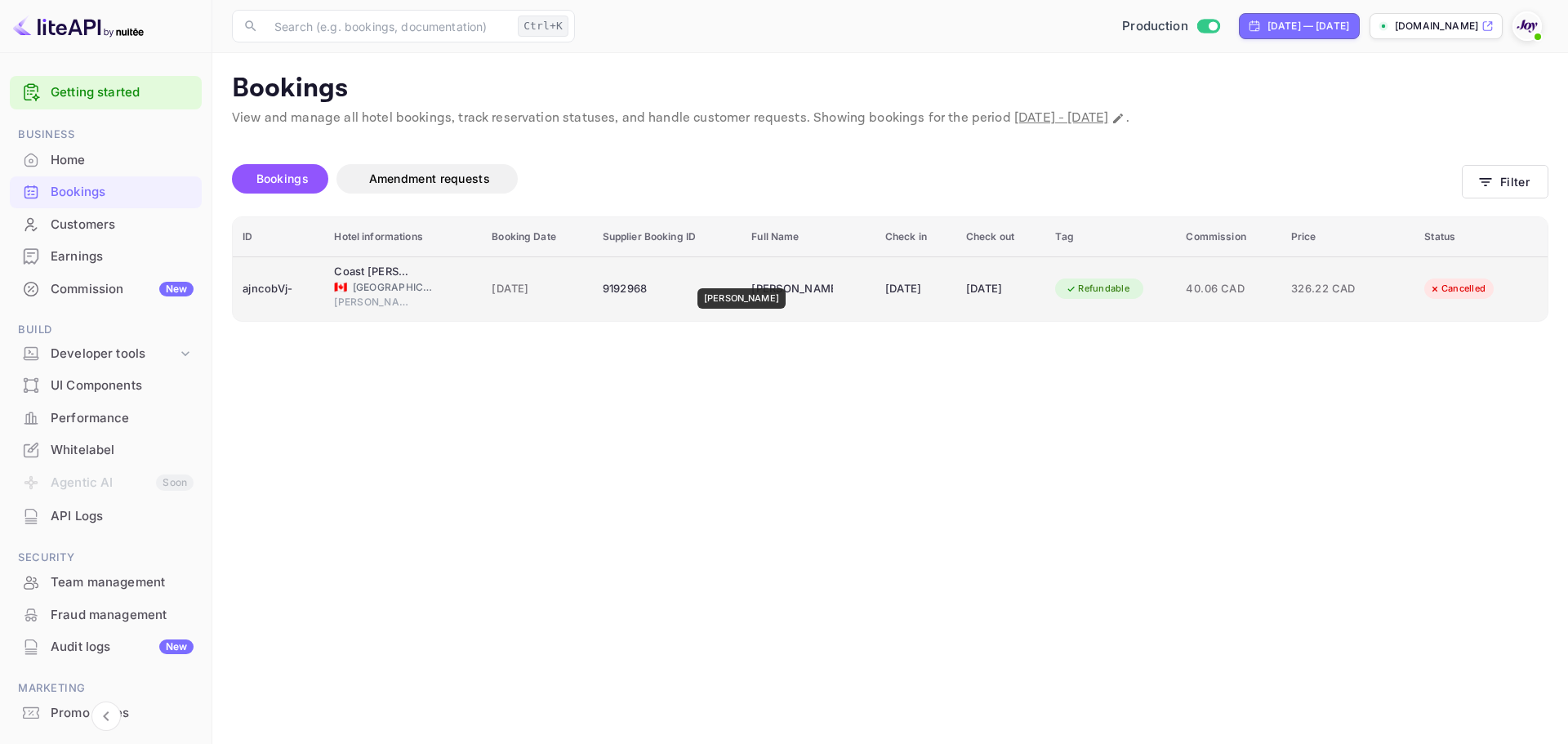
click at [751, 276] on div "[PERSON_NAME]" at bounding box center [792, 288] width 82 height 26
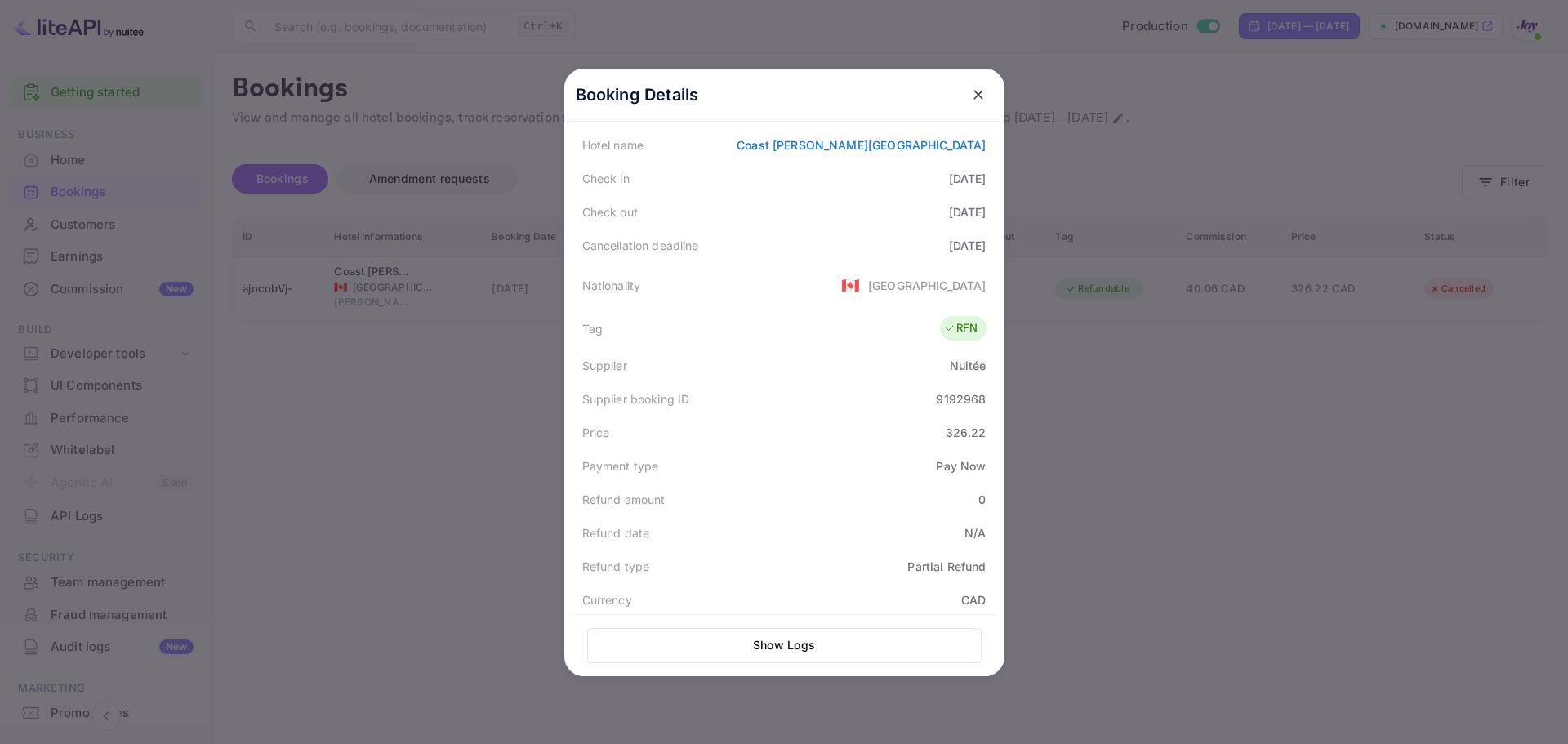
scroll to position [403, 0]
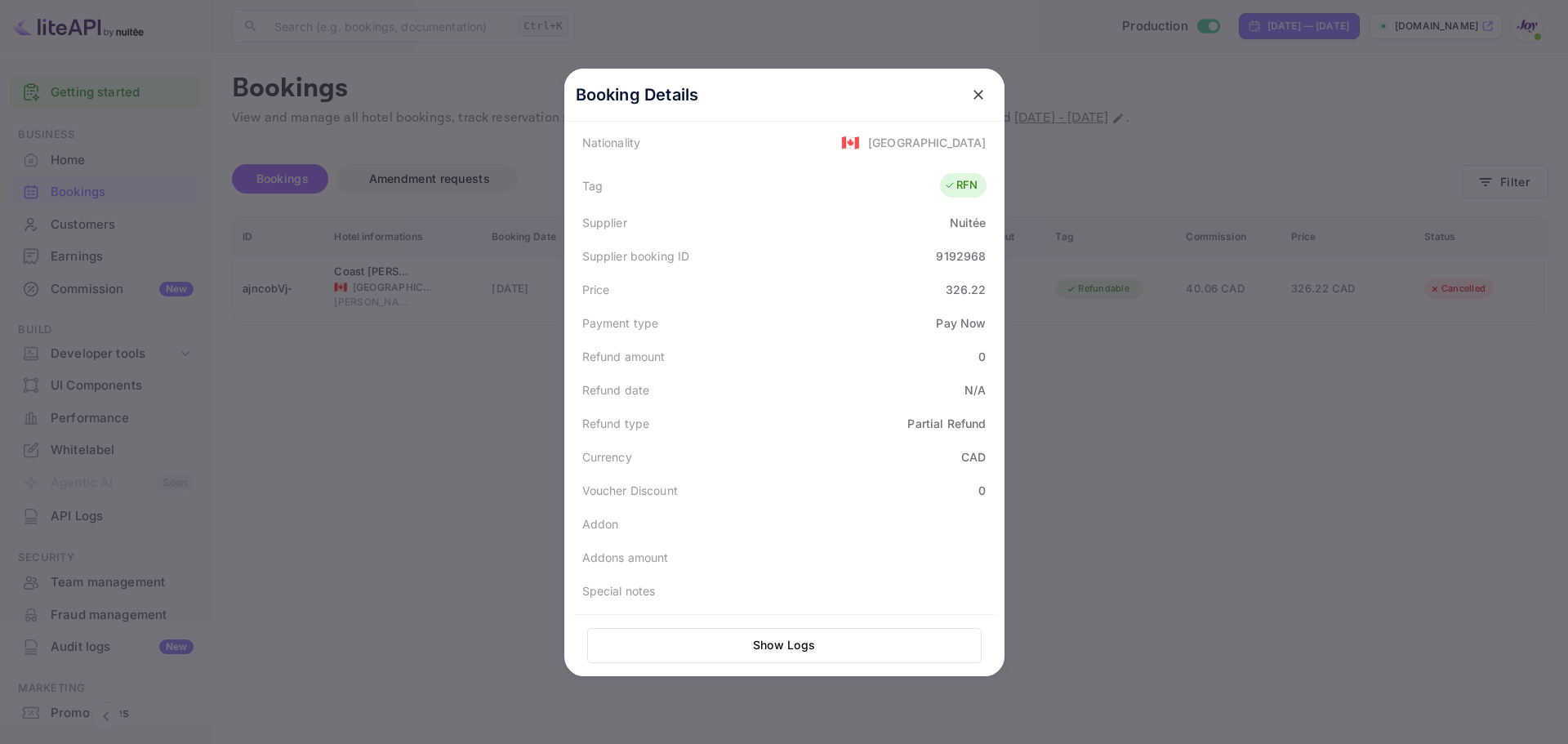
click at [971, 96] on icon "close" at bounding box center [978, 94] width 16 height 16
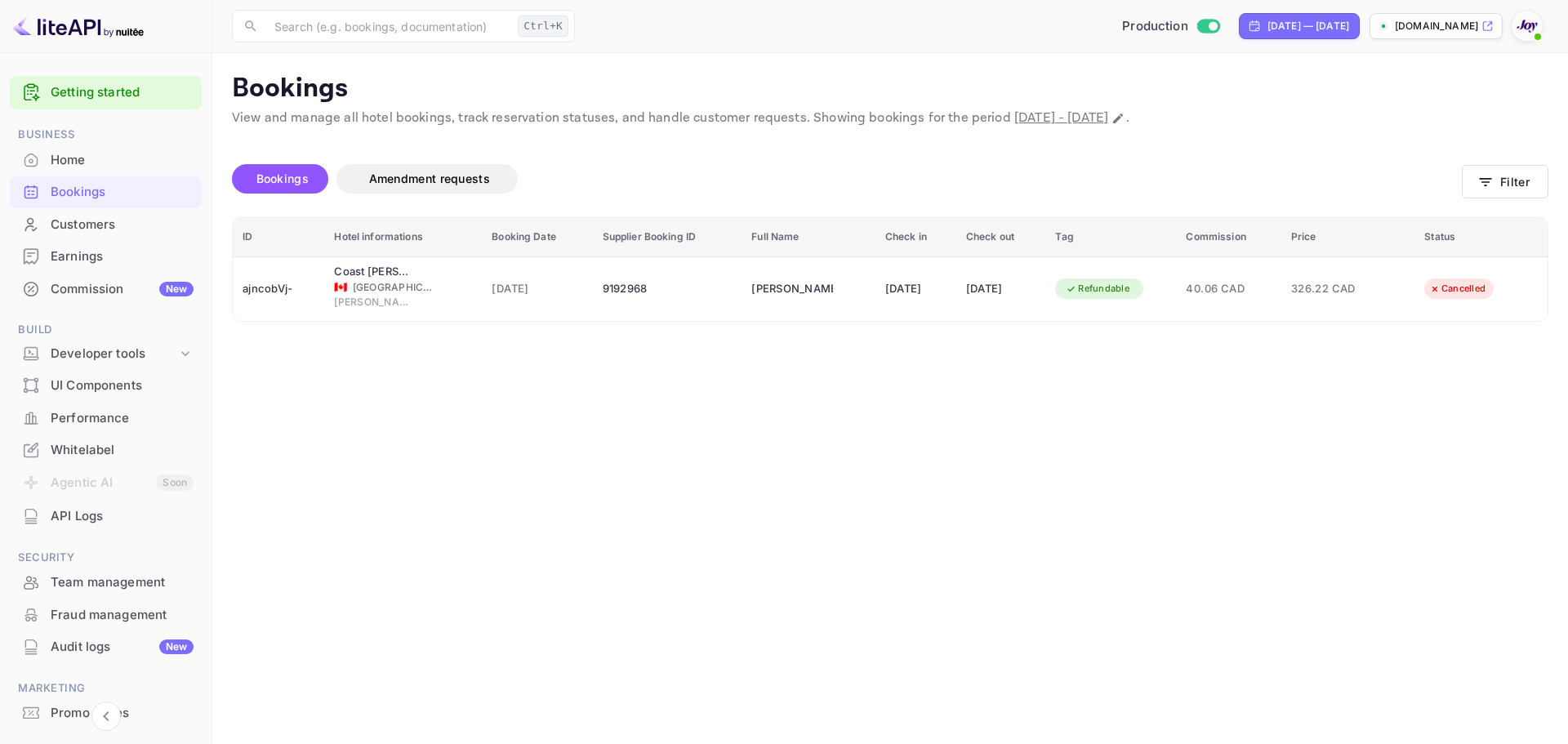
click at [883, 424] on main "Bookings View and manage all hotel bookings, track reservation statuses, and ha…" at bounding box center [890, 398] width 1355 height 690
drag, startPoint x: 426, startPoint y: 546, endPoint x: 793, endPoint y: 343, distance: 419.4
click at [426, 546] on main "Bookings View and manage all hotel bookings, track reservation statuses, and ha…" at bounding box center [890, 398] width 1355 height 690
click at [522, 395] on main "Bookings View and manage all hotel bookings, track reservation statuses, and ha…" at bounding box center [890, 398] width 1355 height 690
click at [1381, 109] on p "View and manage all hotel bookings, track reservation statuses, and handle cust…" at bounding box center [890, 118] width 1316 height 20
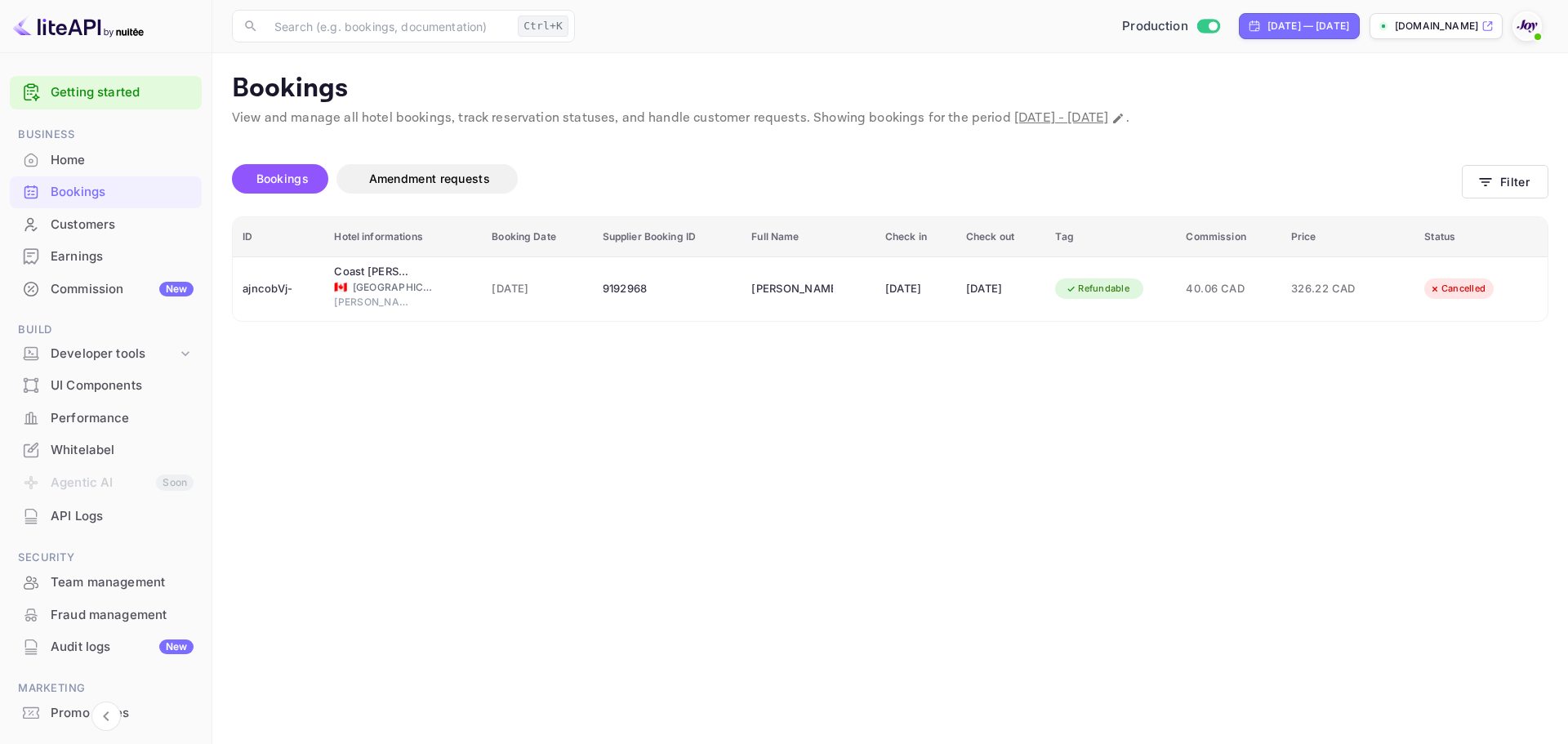
click at [726, 401] on main "Bookings View and manage all hotel bookings, track reservation statuses, and ha…" at bounding box center [890, 398] width 1355 height 690
